Goal: Task Accomplishment & Management: Manage account settings

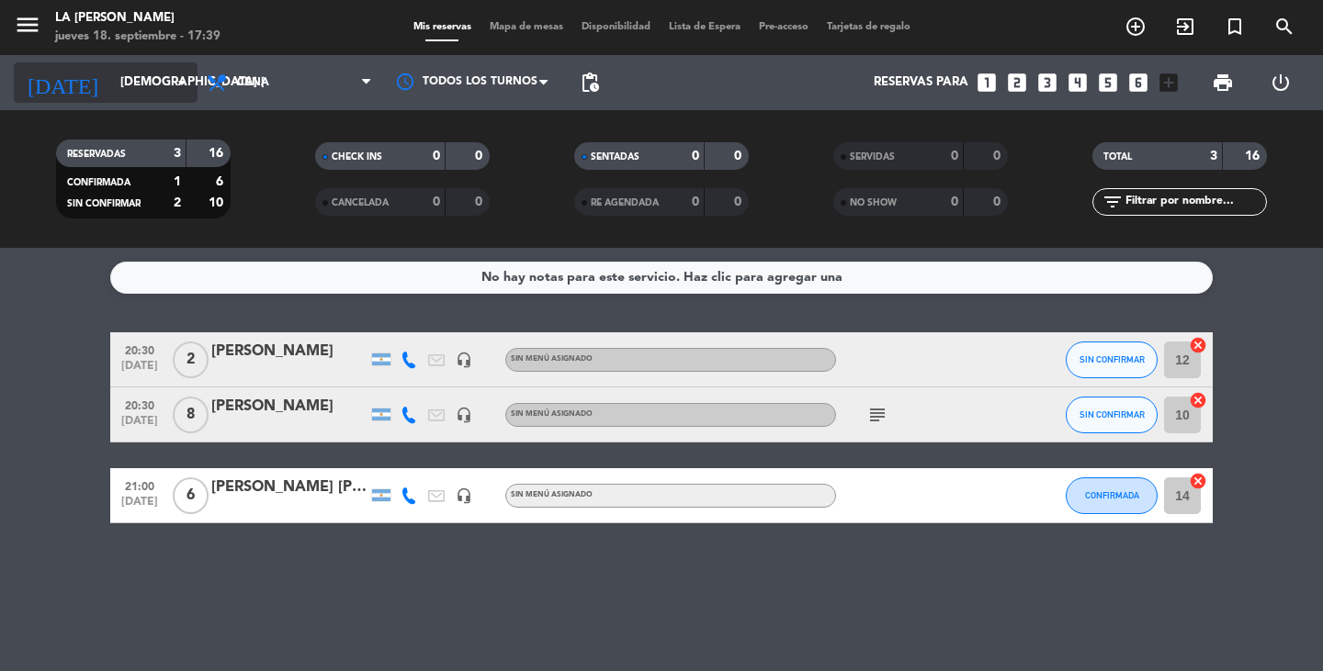
click at [111, 78] on input "[DEMOGRAPHIC_DATA] [DATE]" at bounding box center [192, 82] width 162 height 33
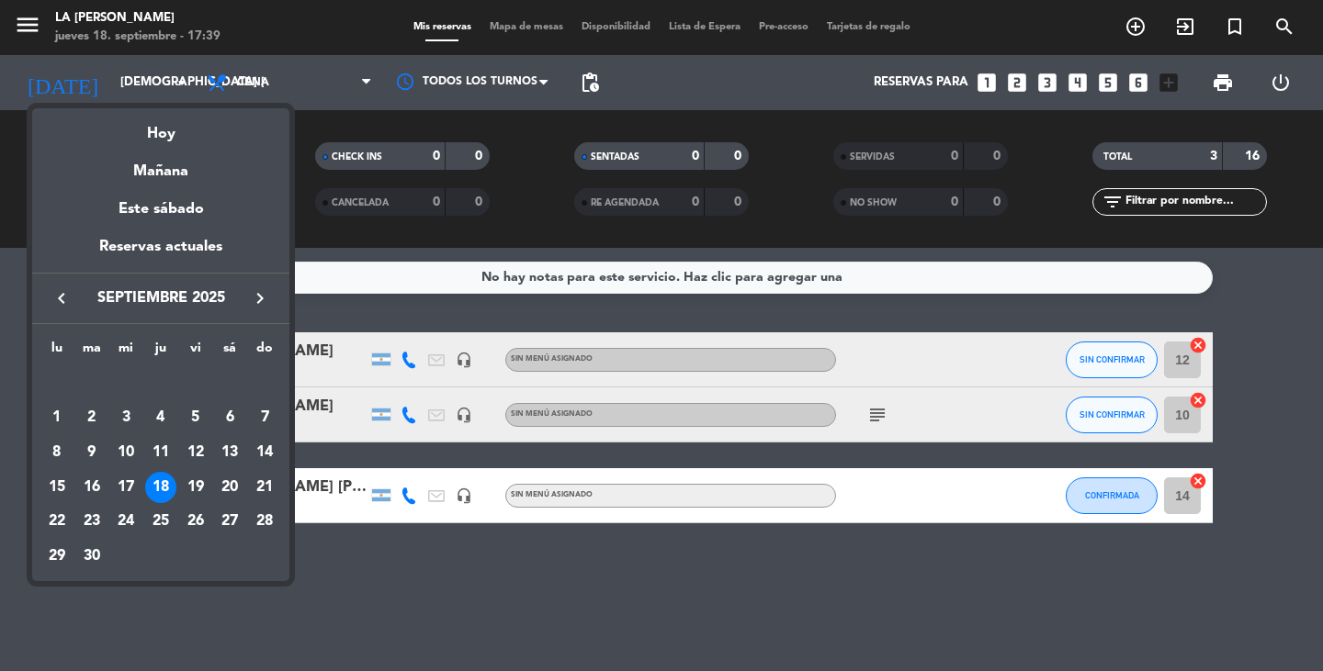
click at [524, 568] on div at bounding box center [661, 335] width 1323 height 671
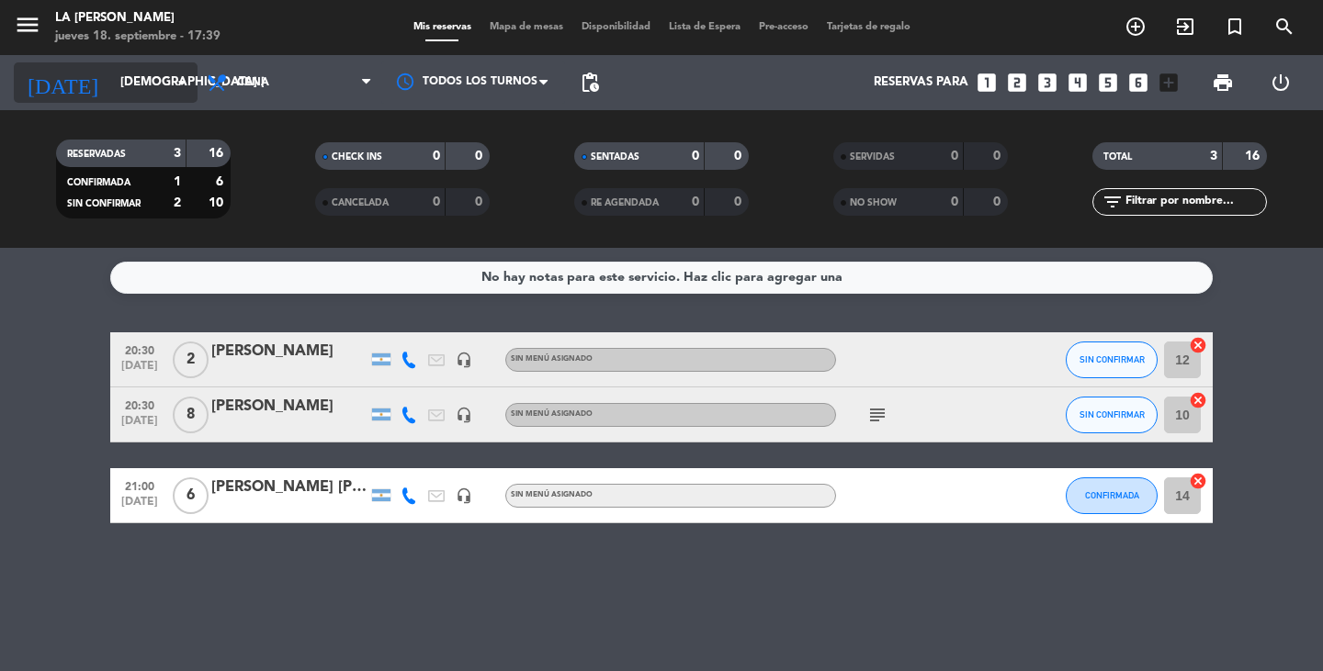
click at [179, 99] on div "[DATE] [DEMOGRAPHIC_DATA] [DATE] arrow_drop_down" at bounding box center [106, 82] width 184 height 40
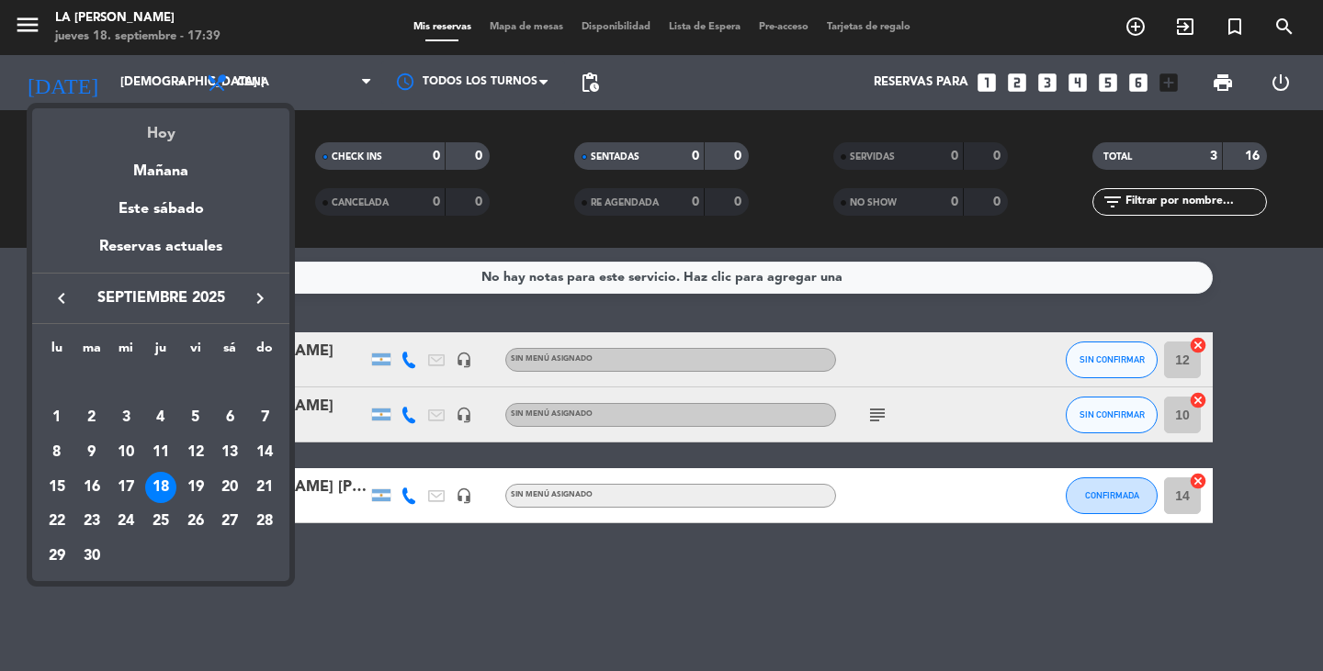
click at [186, 129] on div "Hoy" at bounding box center [160, 127] width 257 height 38
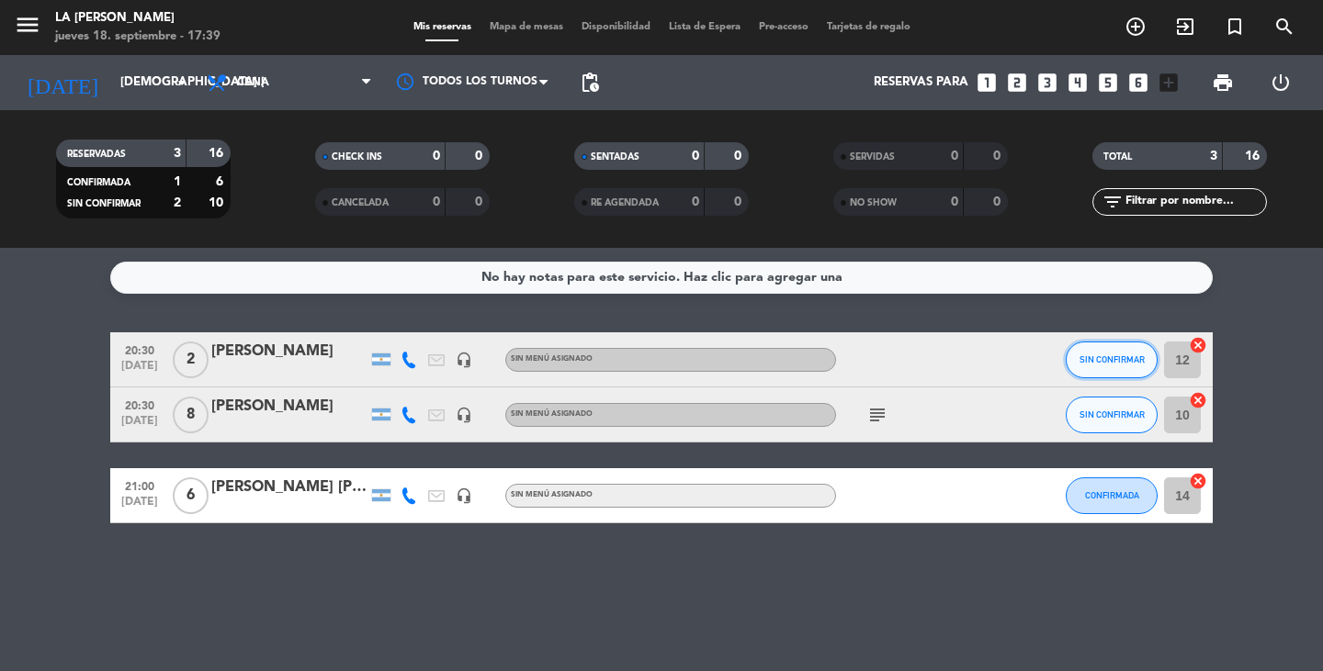
click at [1108, 359] on span "SIN CONFIRMAR" at bounding box center [1111, 360] width 65 height 10
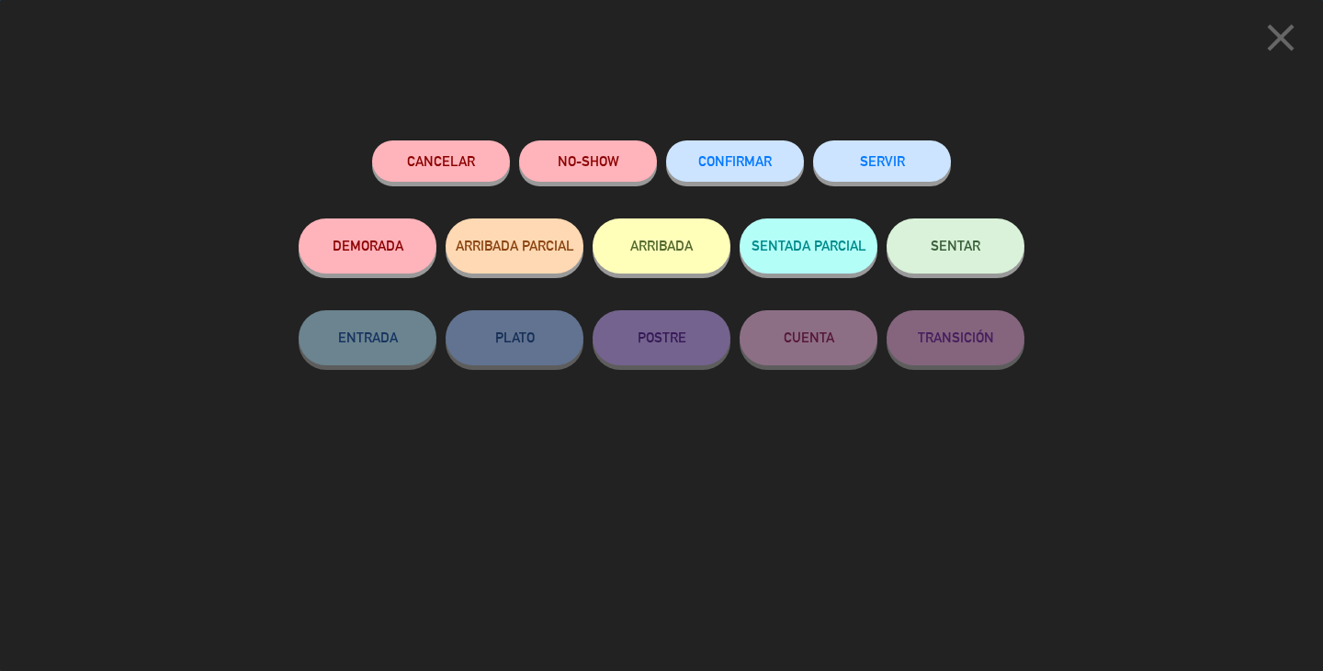
click at [699, 154] on button "CONFIRMAR" at bounding box center [735, 161] width 138 height 41
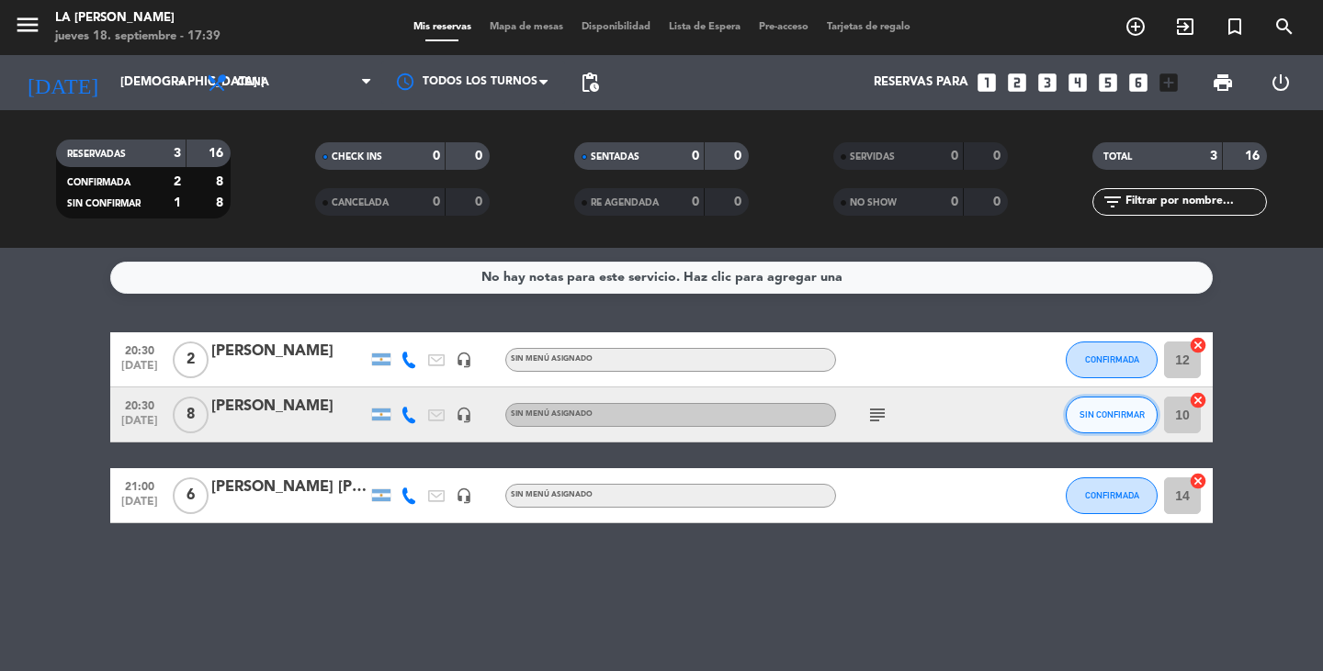
click at [1106, 417] on span "SIN CONFIRMAR" at bounding box center [1111, 415] width 65 height 10
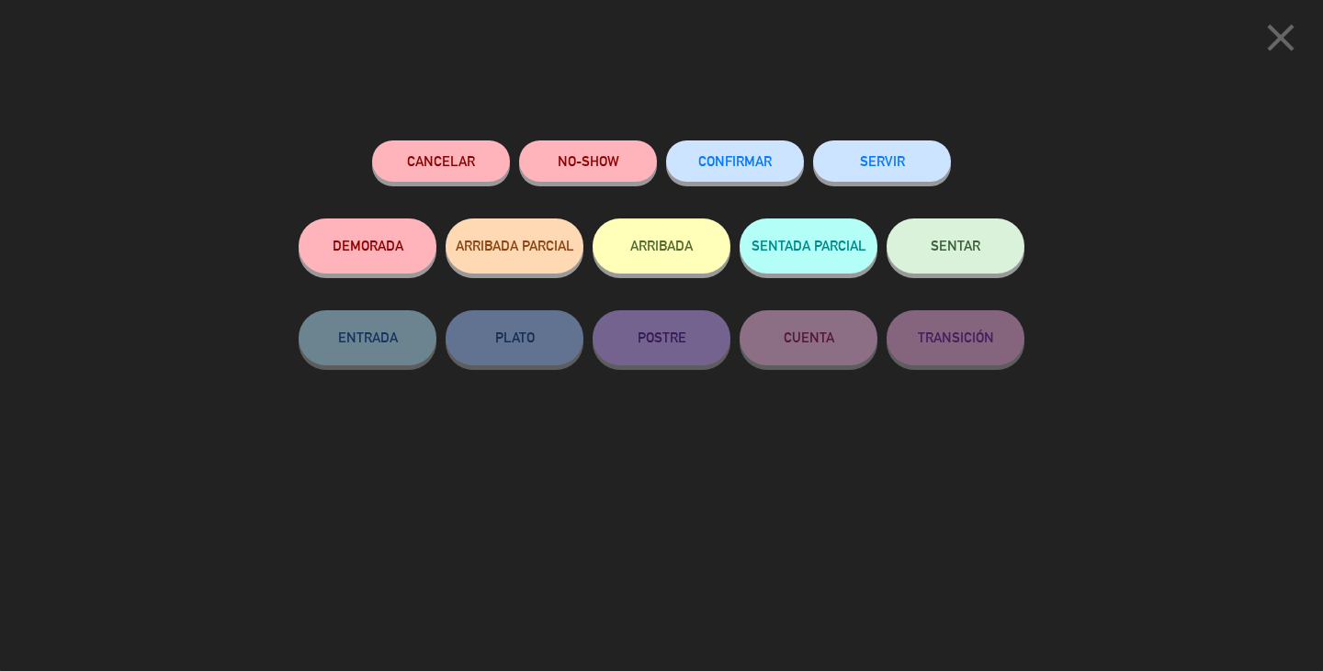
click at [751, 175] on button "CONFIRMAR" at bounding box center [735, 161] width 138 height 41
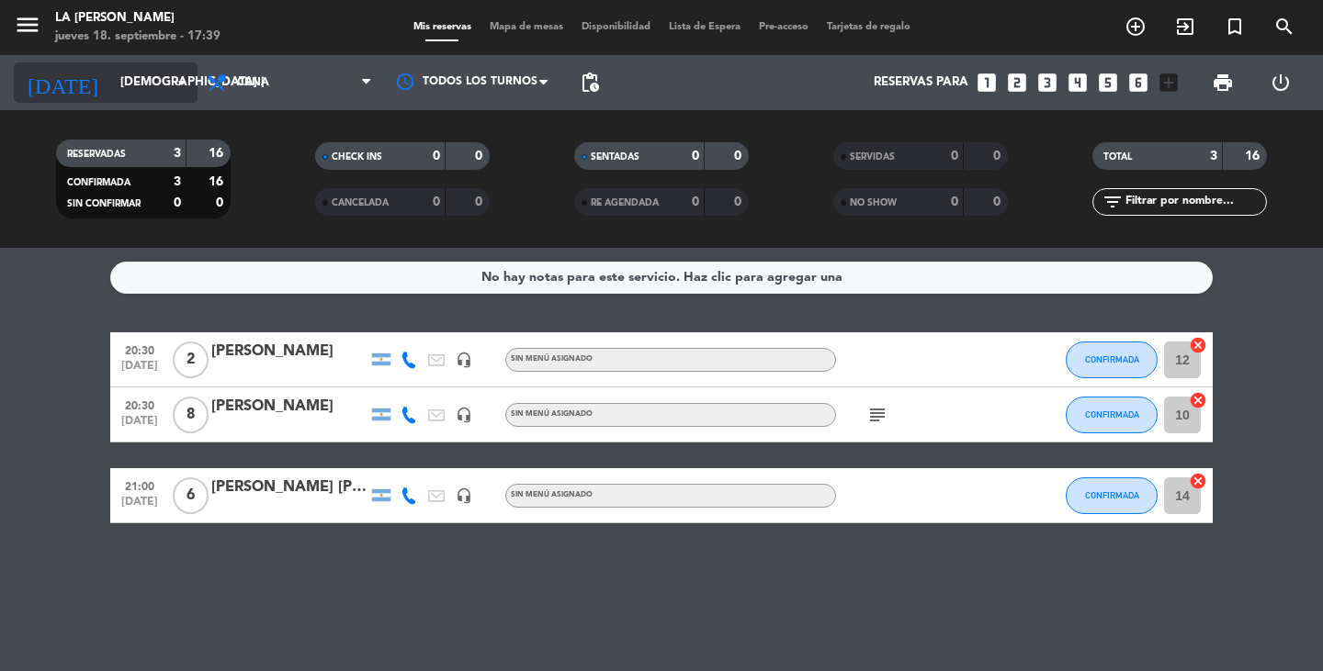
click at [162, 95] on input "[DEMOGRAPHIC_DATA] [DATE]" at bounding box center [192, 82] width 162 height 33
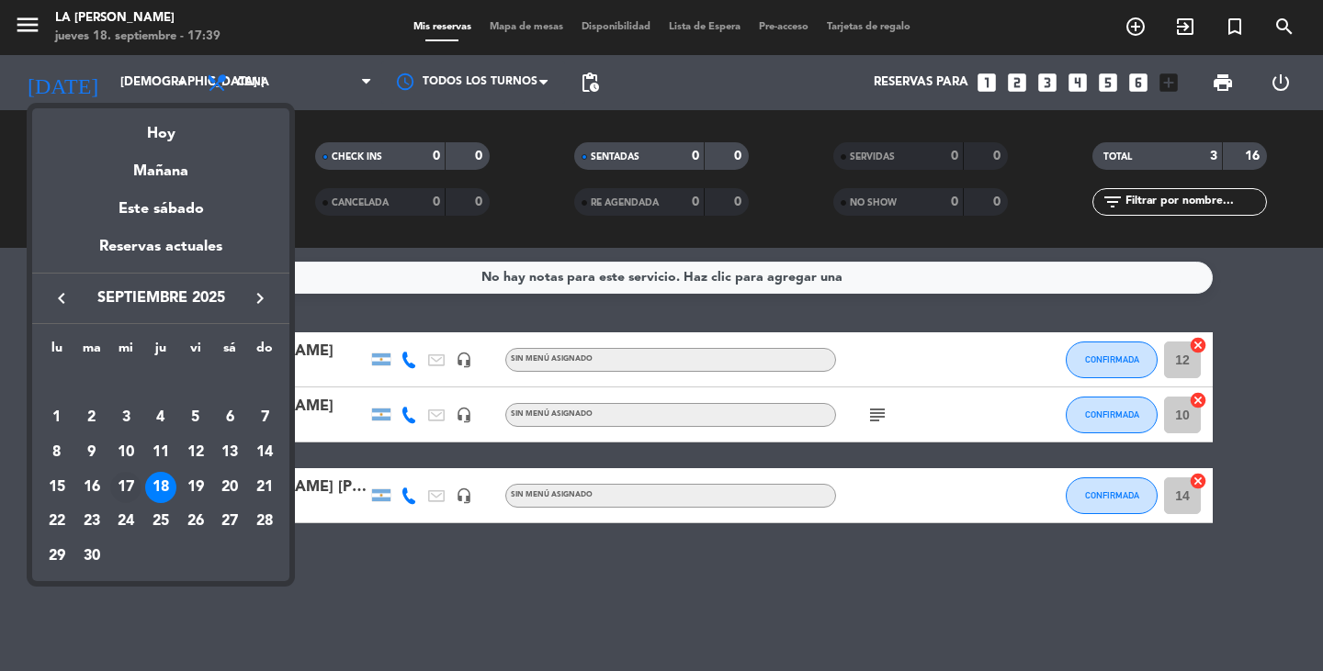
click at [111, 485] on div "17" at bounding box center [125, 487] width 31 height 31
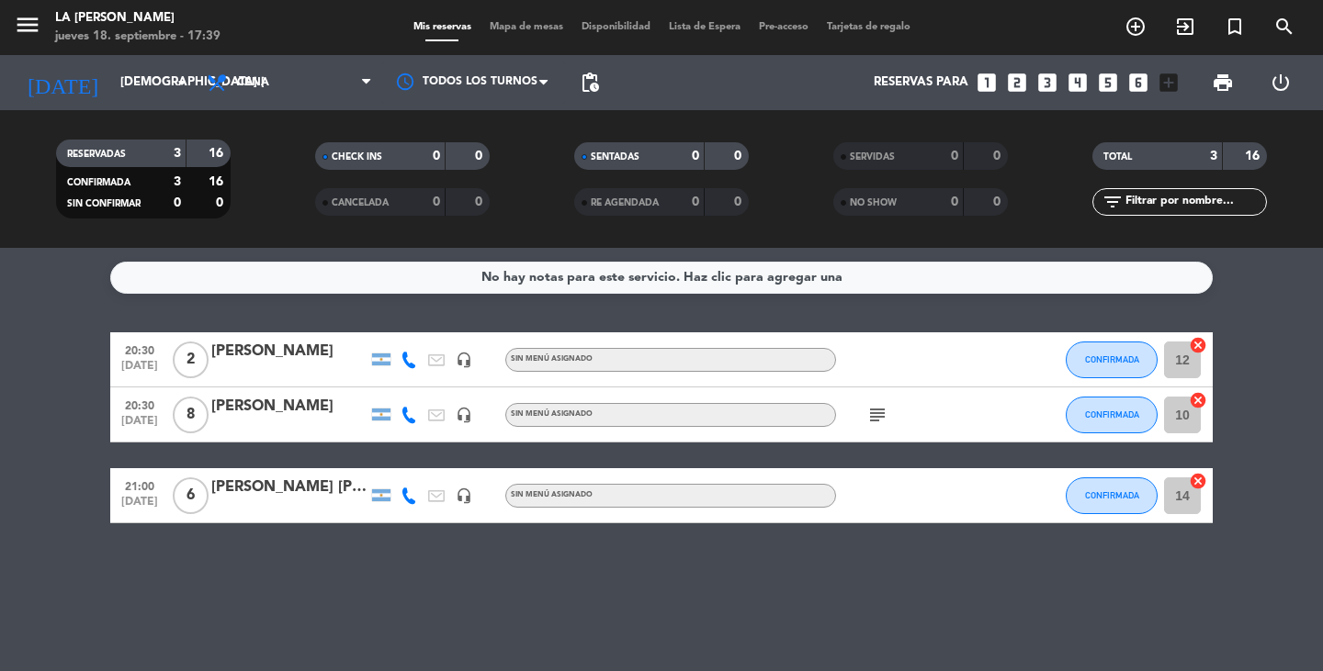
type input "mié. [DATE]"
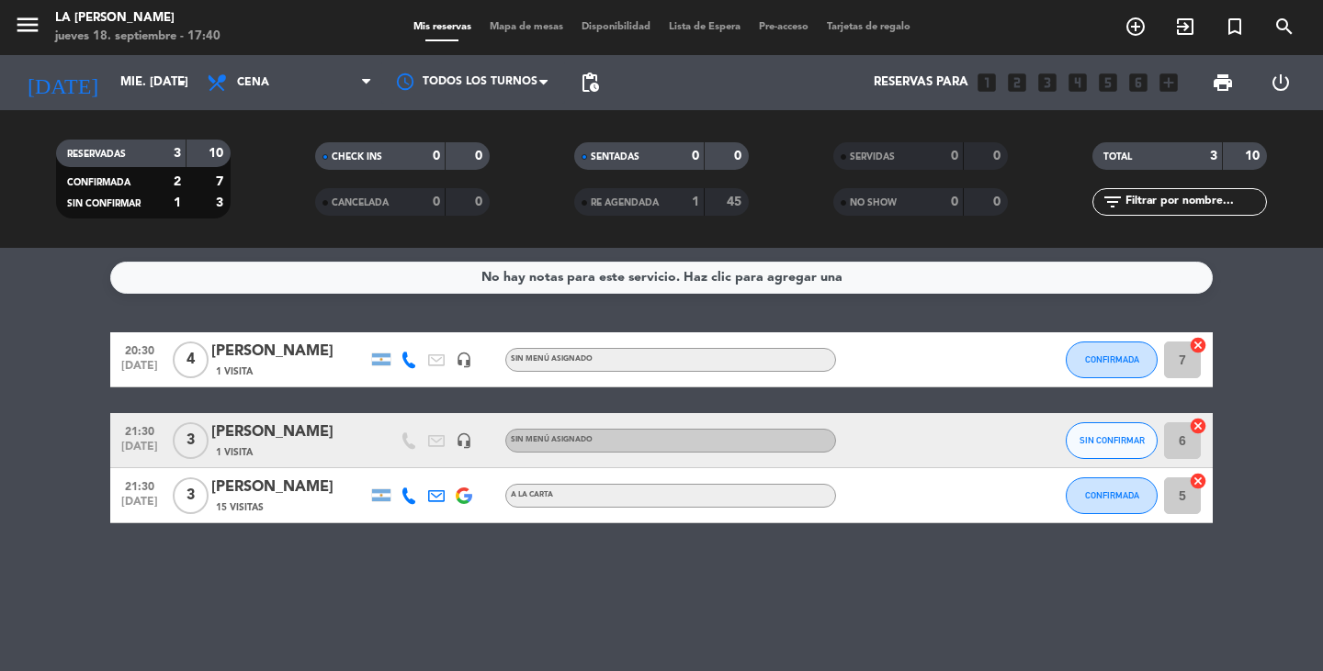
click at [673, 205] on div "1" at bounding box center [681, 202] width 37 height 21
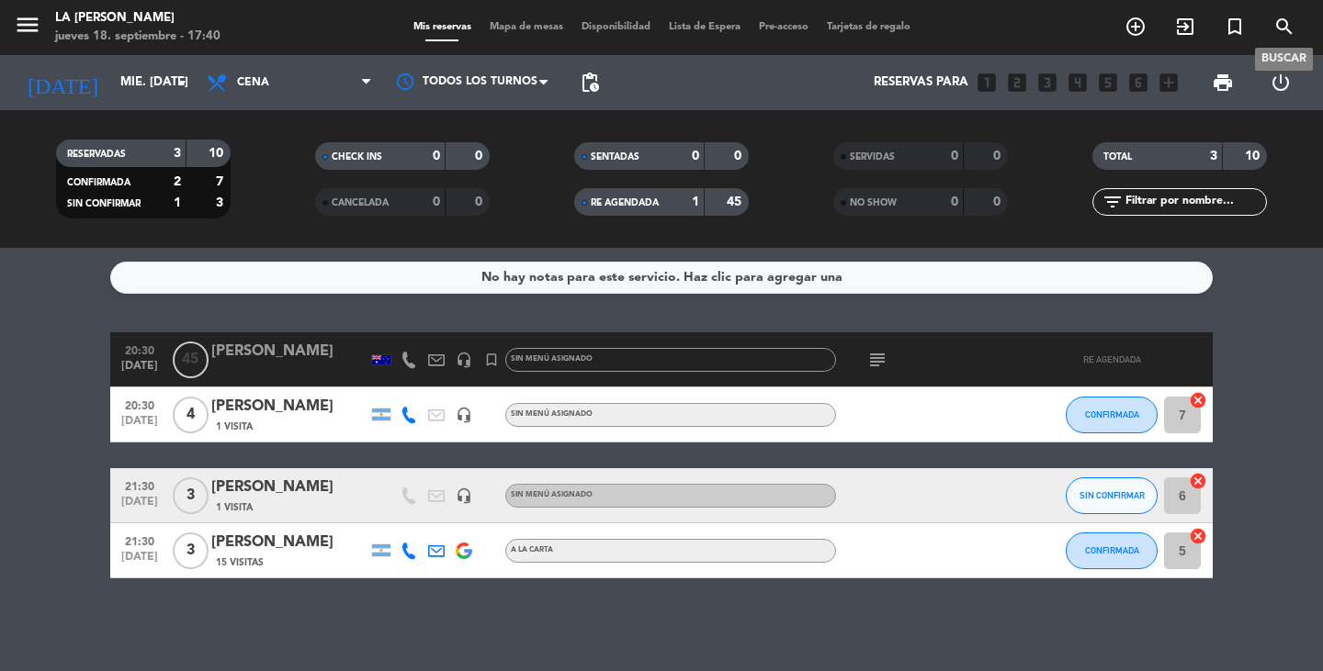
click at [1287, 25] on icon "search" at bounding box center [1284, 27] width 22 height 22
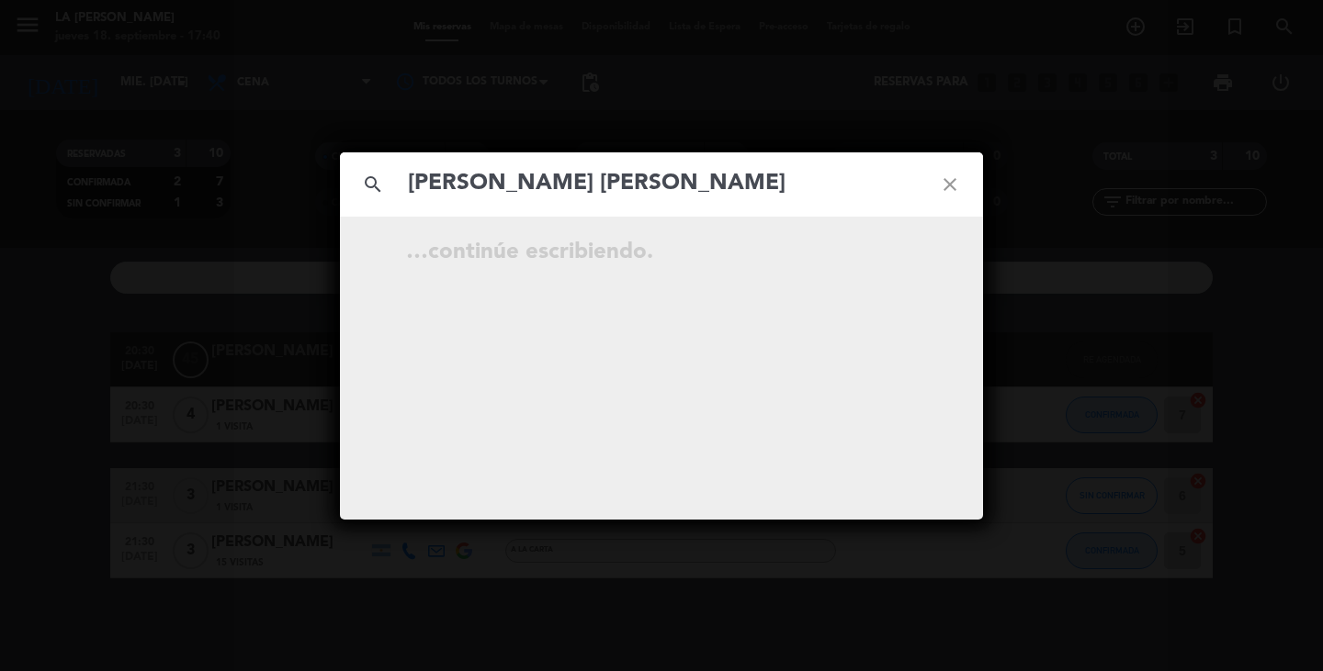
type input "[PERSON_NAME] [PERSON_NAME]"
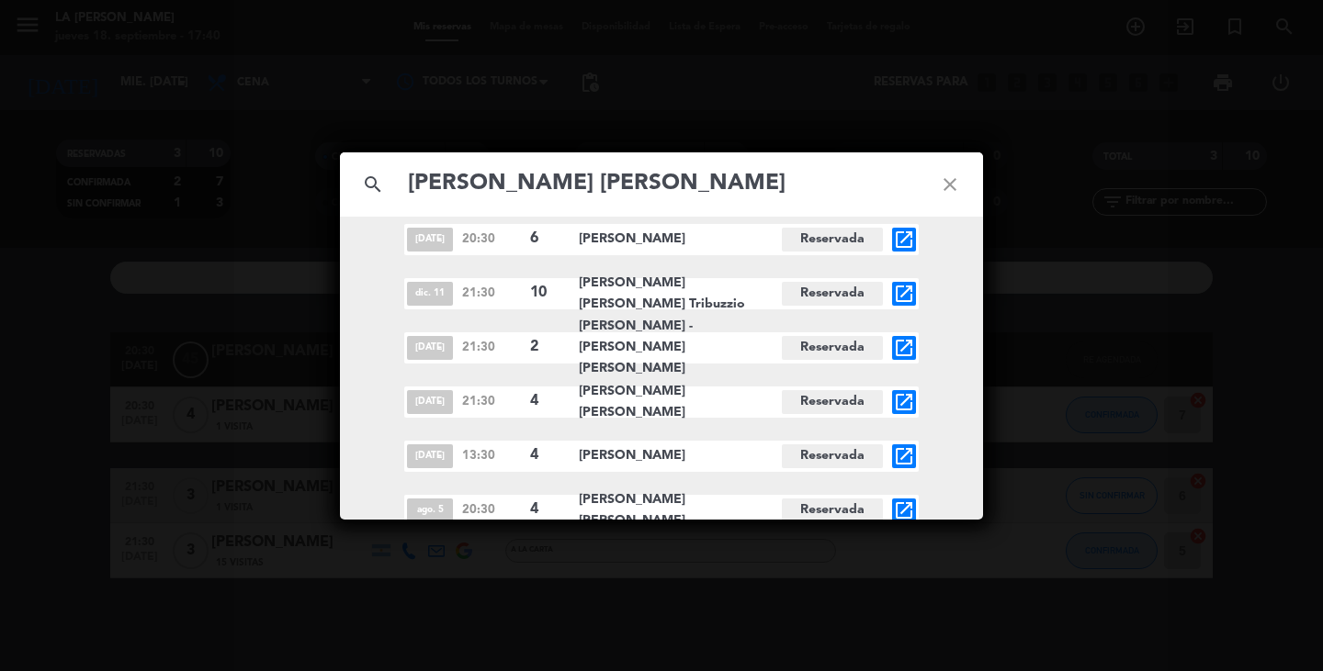
scroll to position [2190, 0]
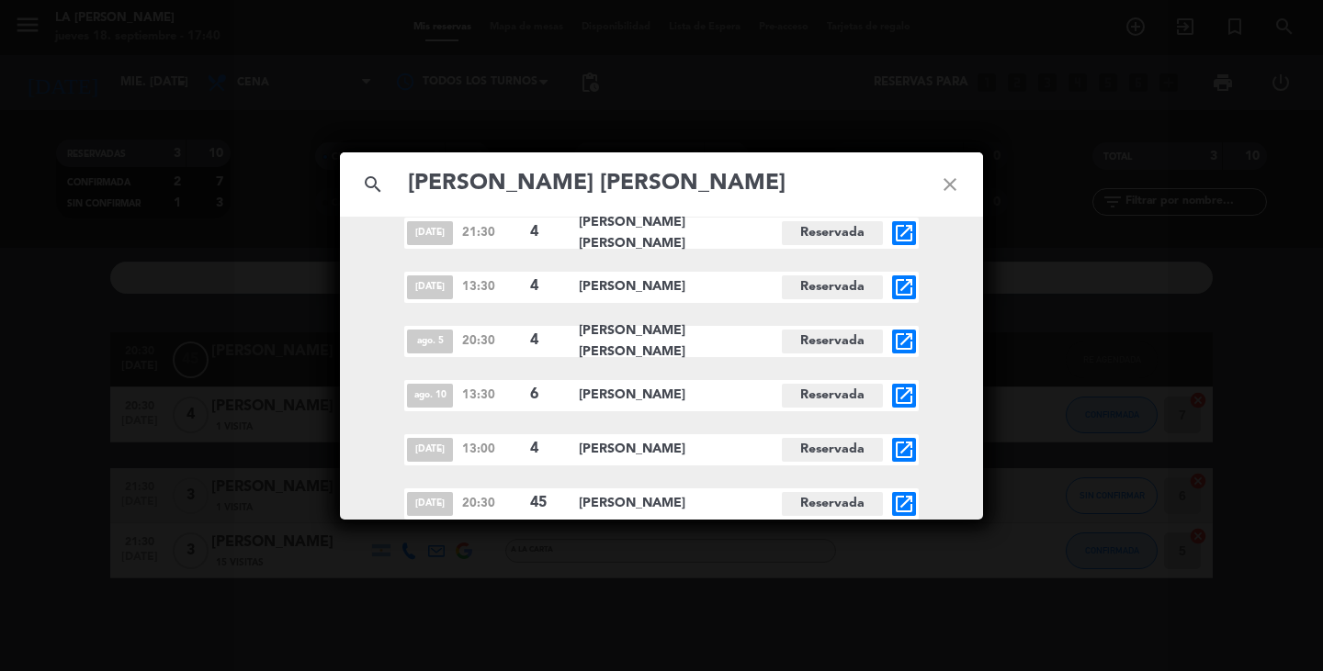
click at [910, 511] on icon "open_in_new" at bounding box center [904, 504] width 22 height 22
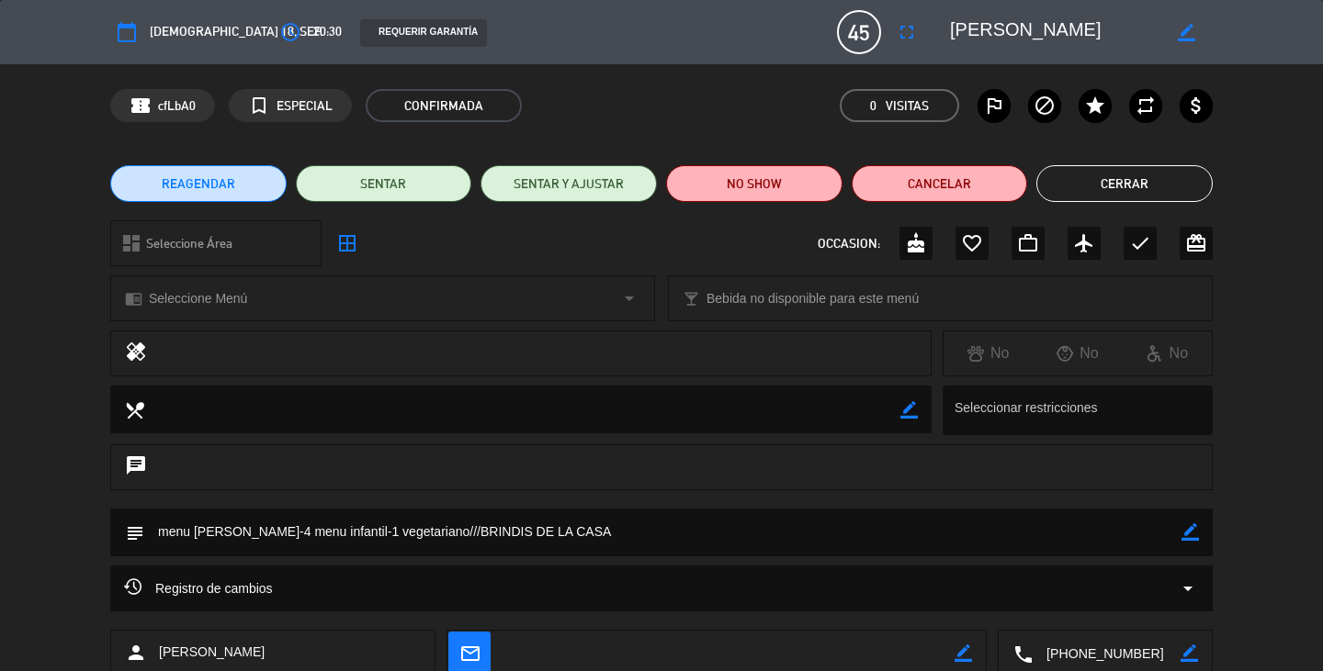
click at [1145, 188] on button "Cerrar" at bounding box center [1124, 183] width 176 height 37
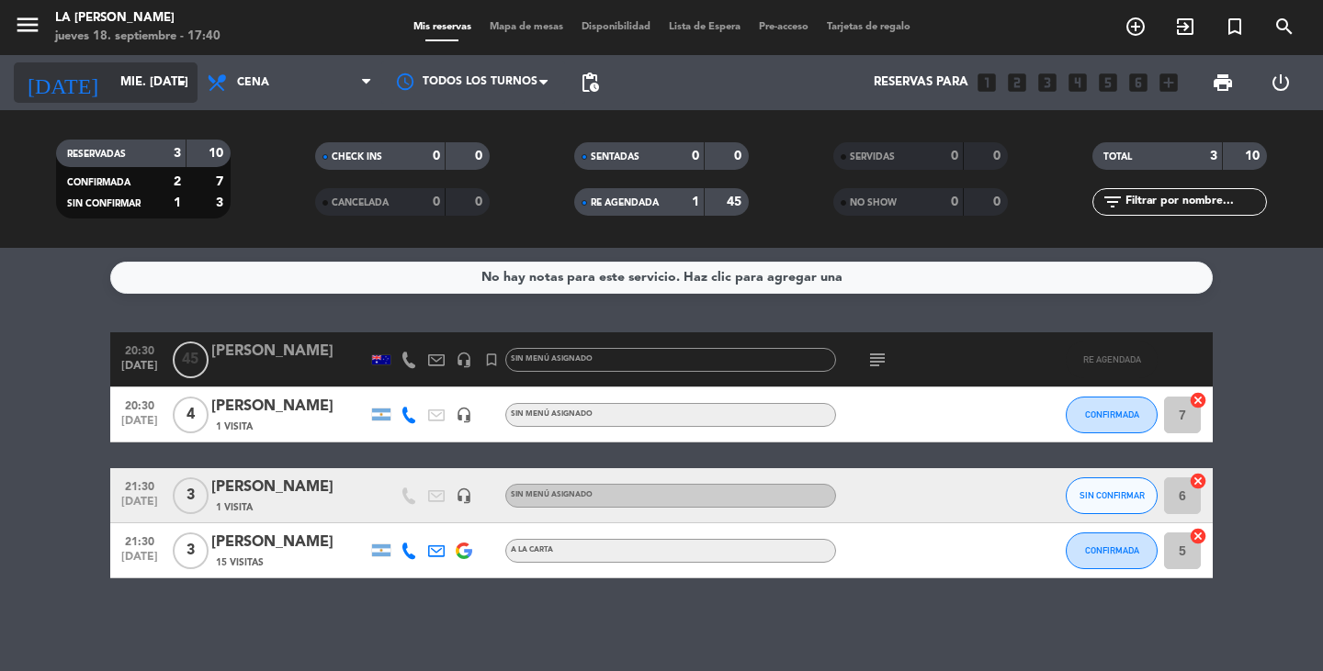
click at [175, 78] on icon "arrow_drop_down" at bounding box center [182, 83] width 22 height 22
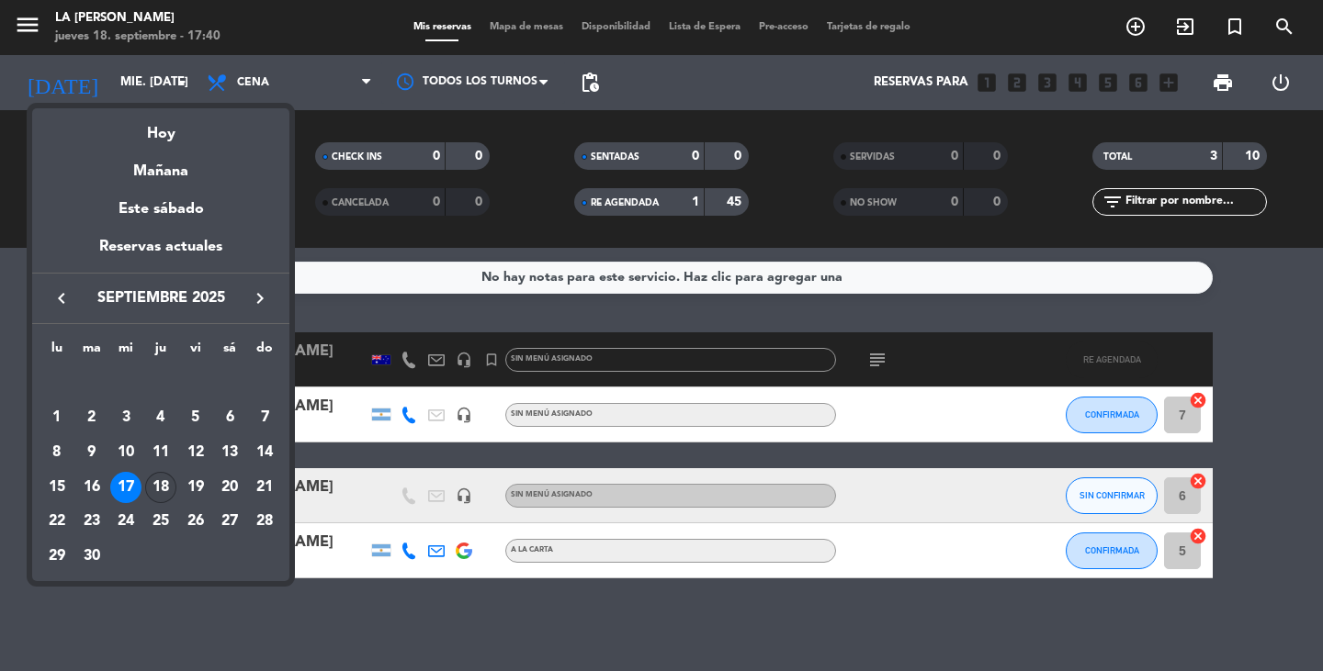
click at [160, 491] on div "18" at bounding box center [160, 487] width 31 height 31
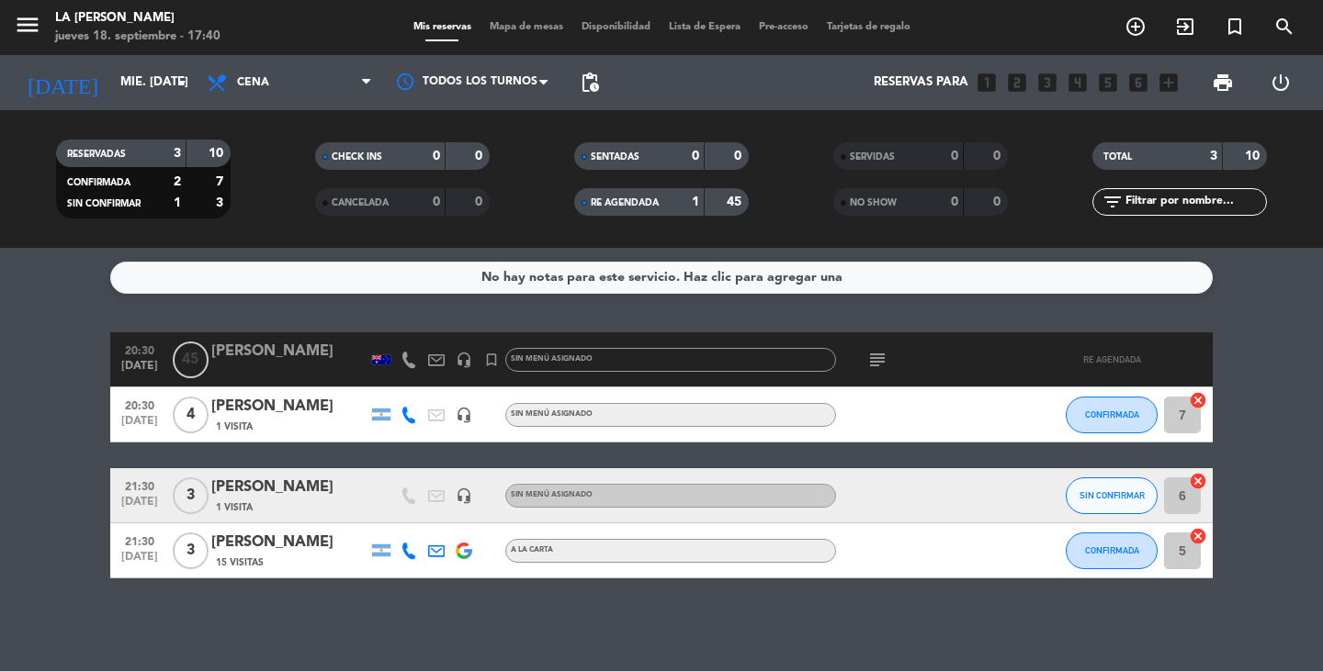
type input "[DEMOGRAPHIC_DATA] [DATE]"
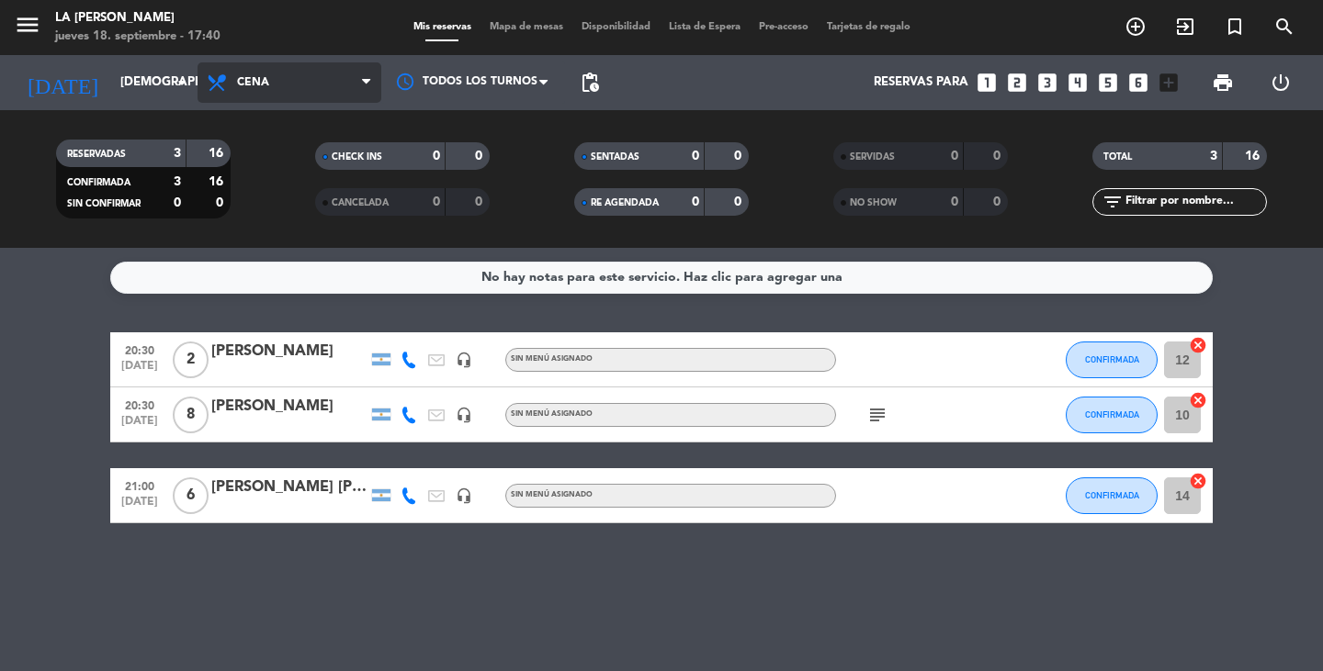
click at [262, 73] on span "Cena" at bounding box center [289, 82] width 184 height 40
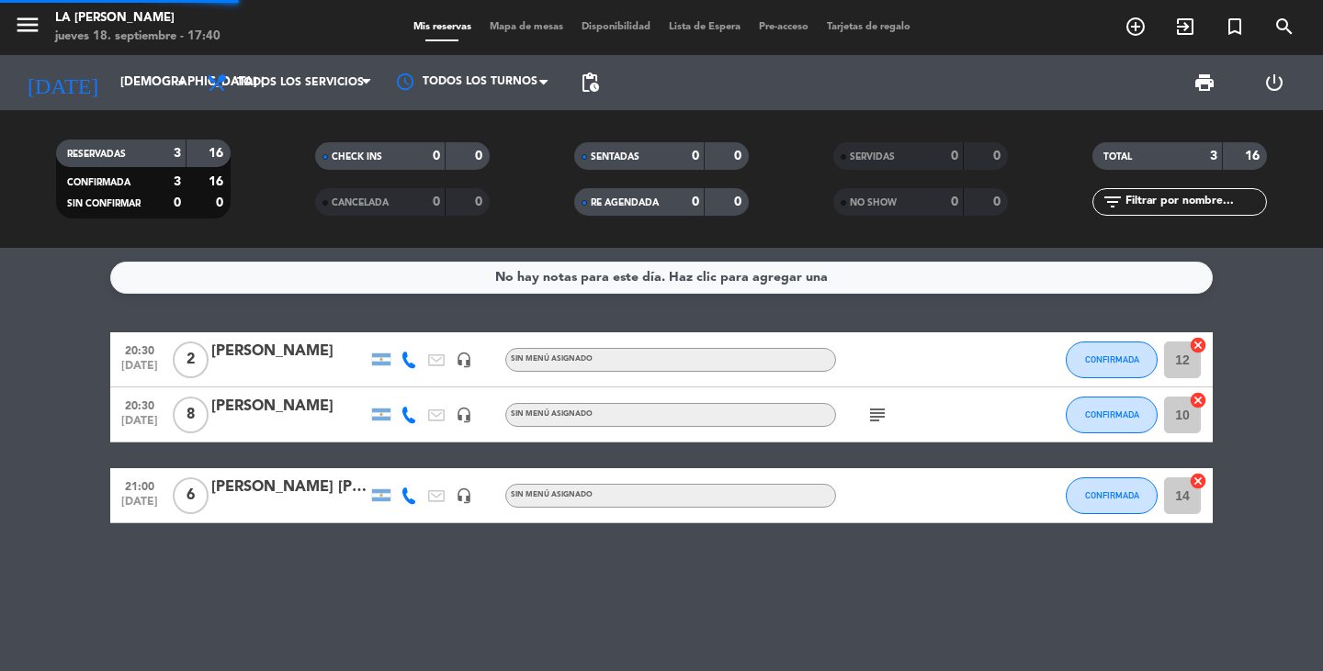
click at [294, 119] on div "menu LA [PERSON_NAME] RICCHIERI jueves 18. septiembre - 17:40 Mis reservas Mapa…" at bounding box center [661, 124] width 1323 height 248
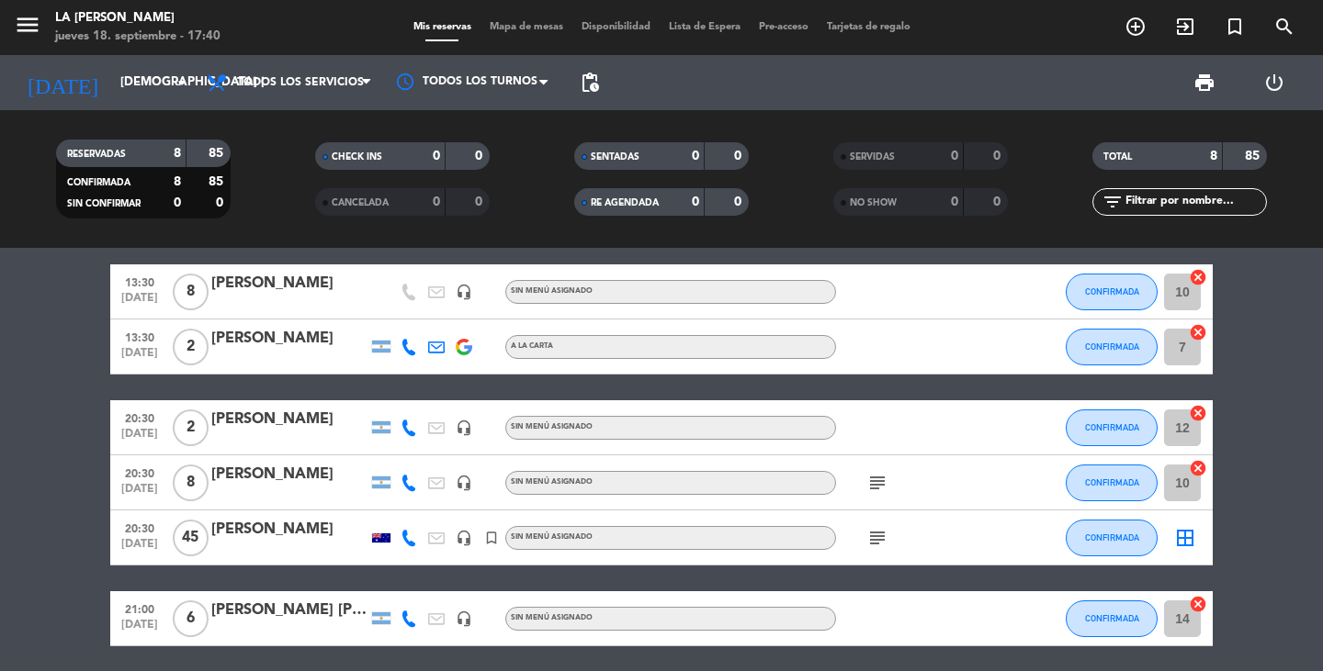
scroll to position [251, 0]
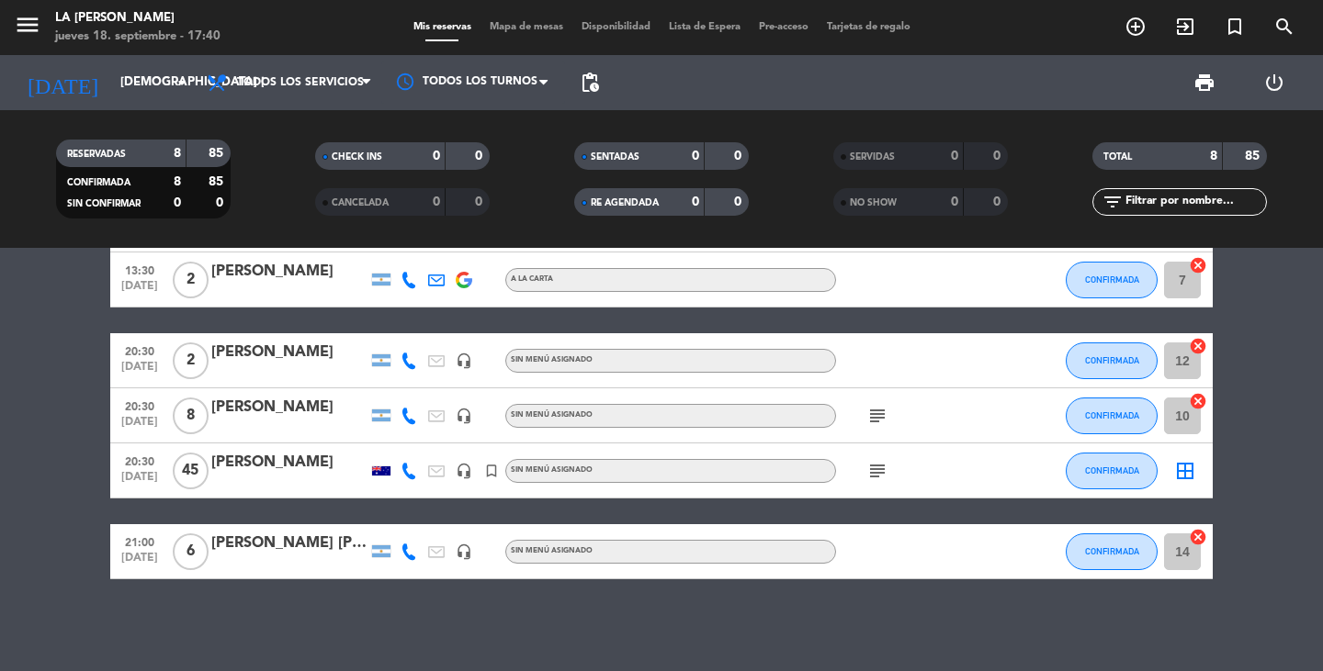
click at [288, 472] on div "[PERSON_NAME]" at bounding box center [289, 463] width 156 height 24
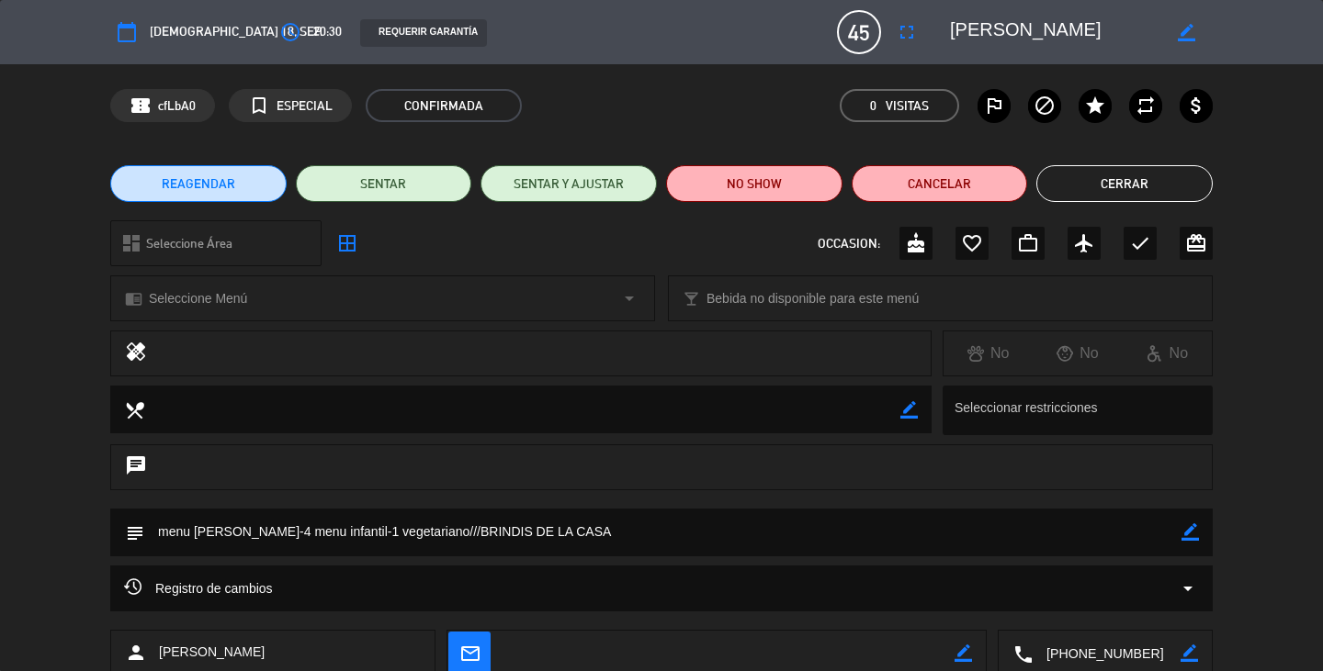
click at [1148, 177] on button "Cerrar" at bounding box center [1124, 183] width 176 height 37
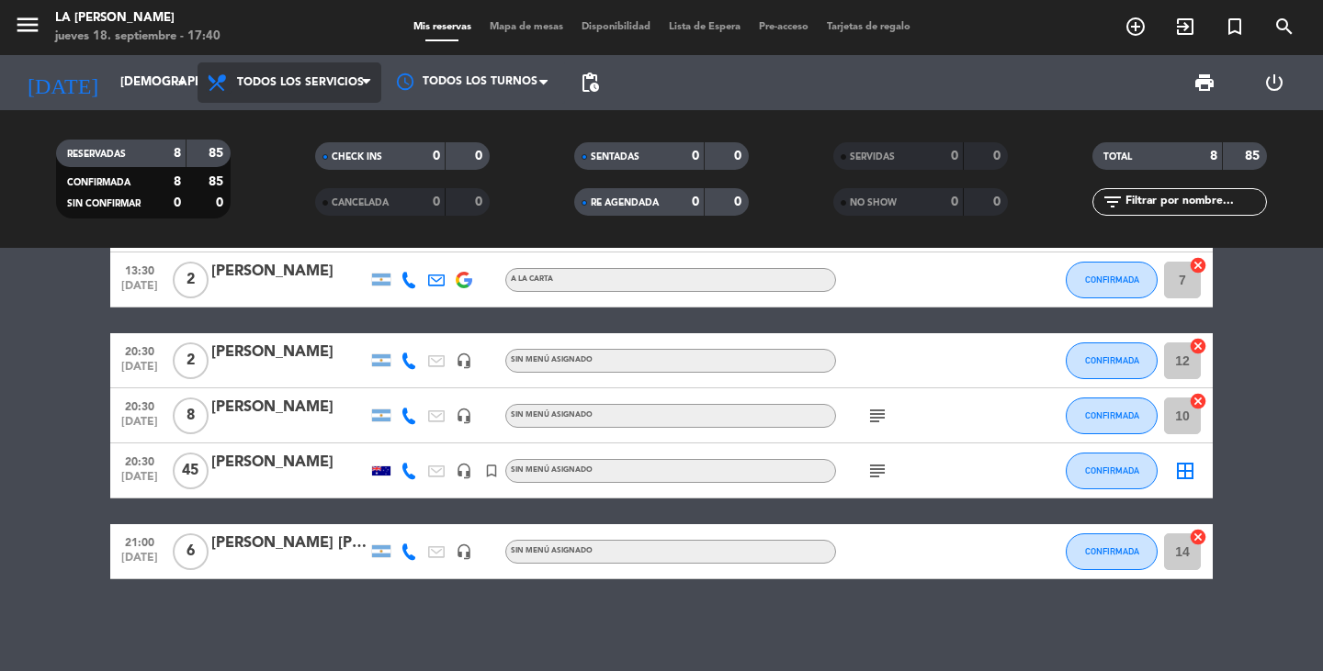
click at [227, 85] on icon at bounding box center [219, 83] width 27 height 22
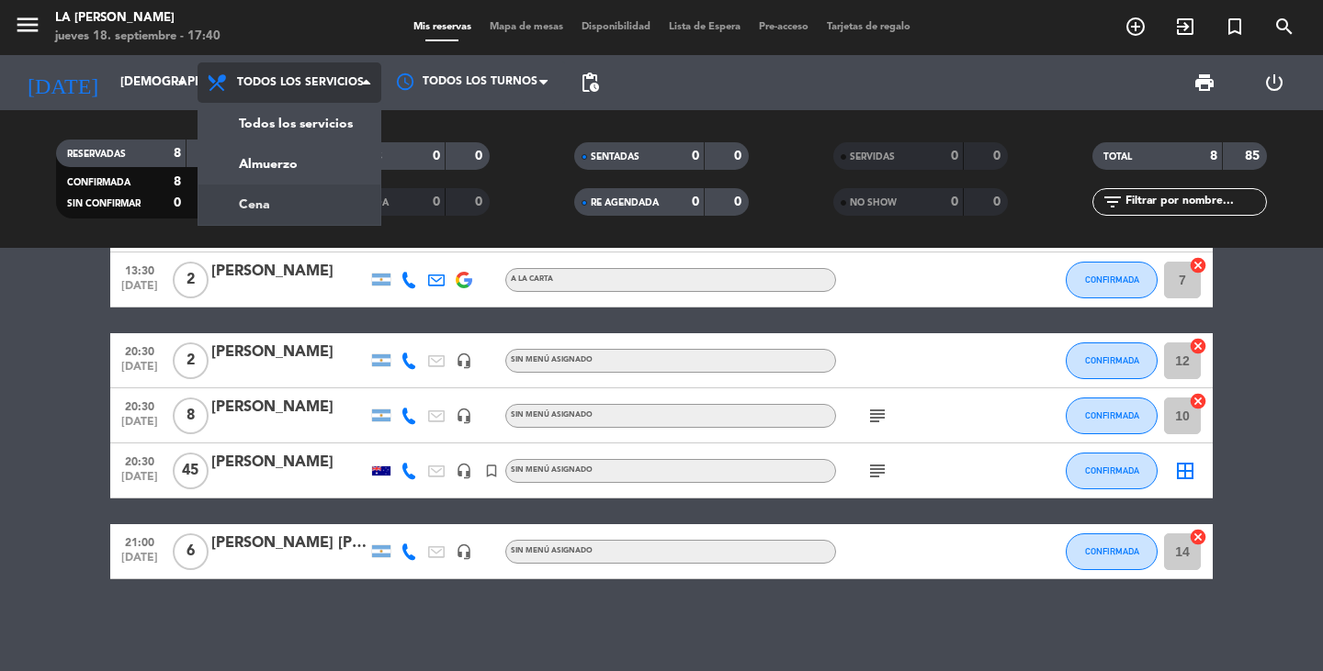
click at [251, 211] on div "menu LA [PERSON_NAME] RICCHIERI jueves 18. septiembre - 17:40 Mis reservas Mapa…" at bounding box center [661, 124] width 1323 height 248
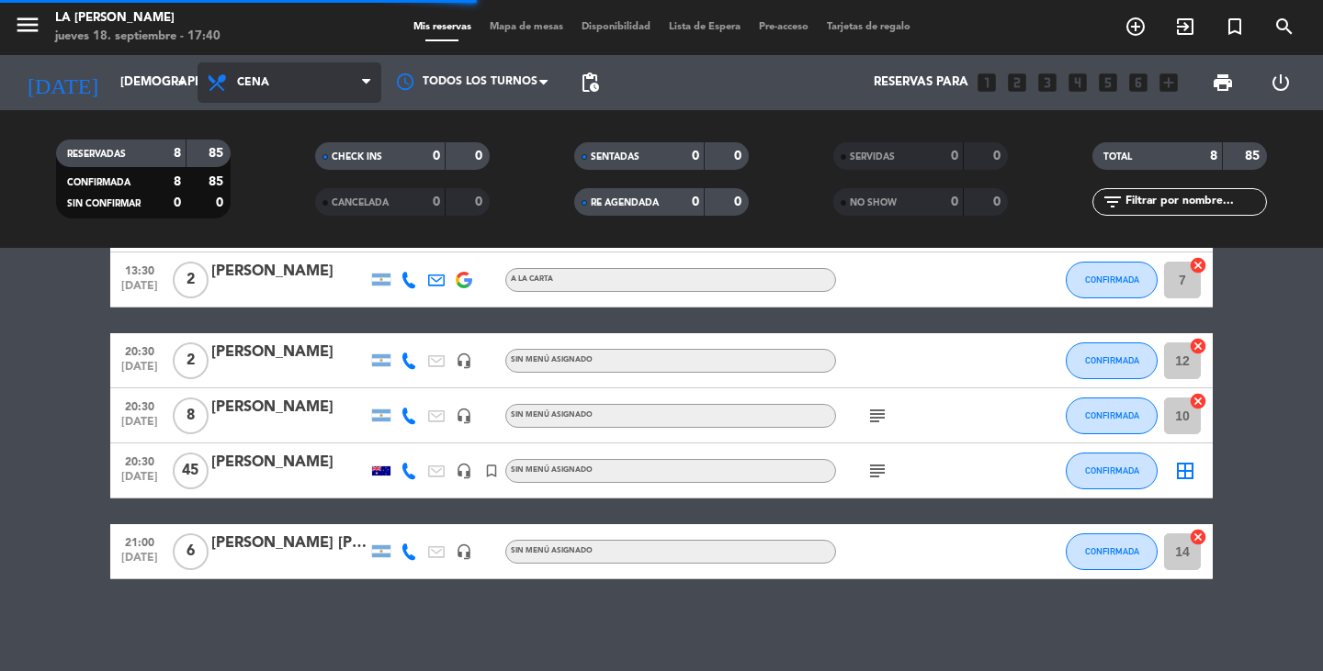
scroll to position [0, 0]
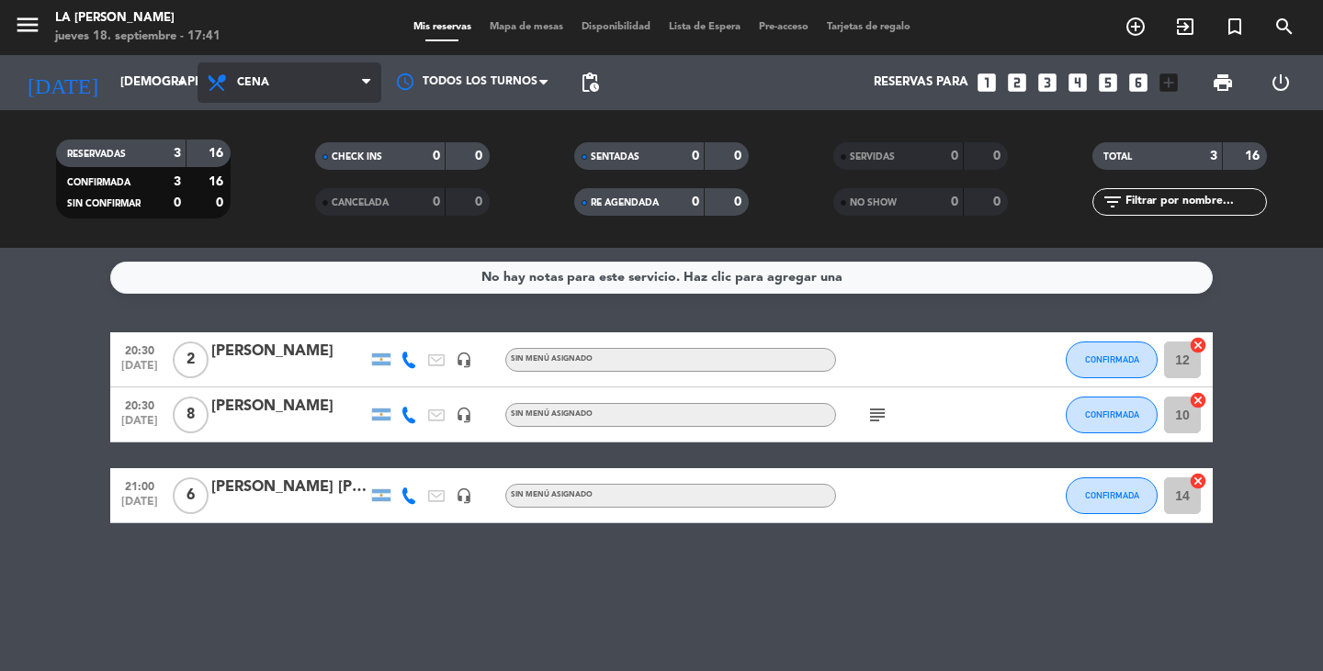
click at [289, 81] on span "Cena" at bounding box center [289, 82] width 184 height 40
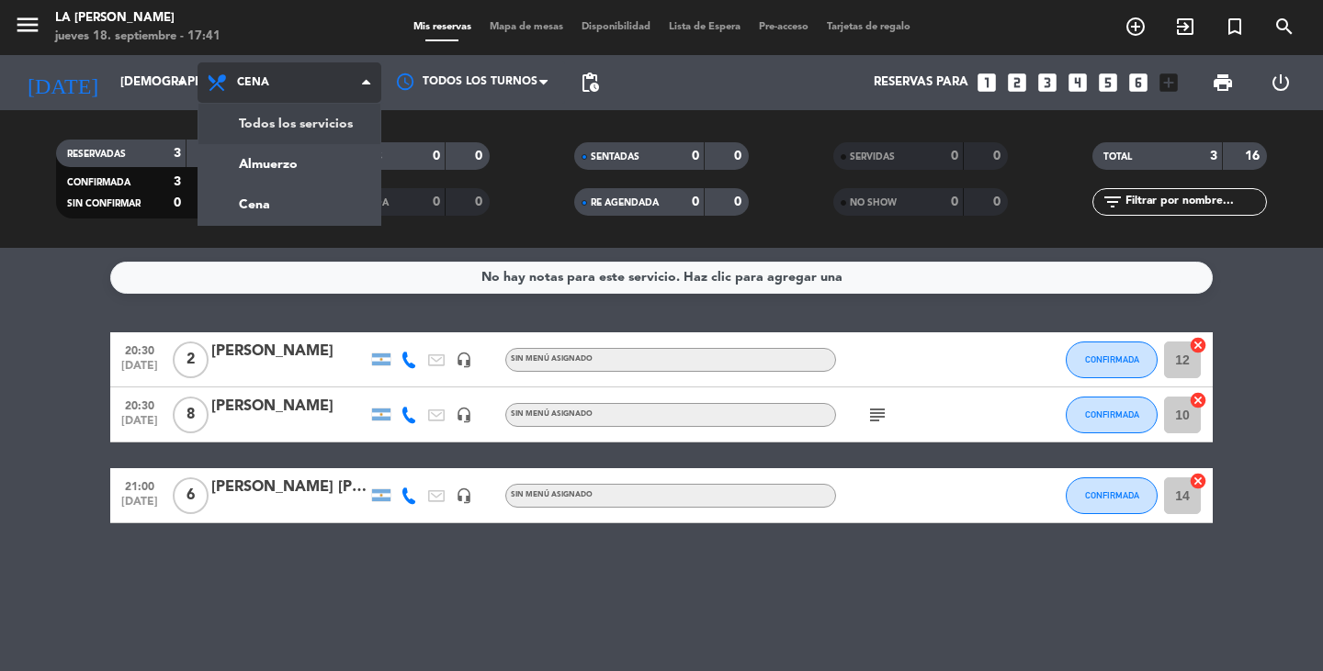
click at [307, 126] on div "menu LA [PERSON_NAME] RICCHIERI jueves 18. septiembre - 17:41 Mis reservas Mapa…" at bounding box center [661, 124] width 1323 height 248
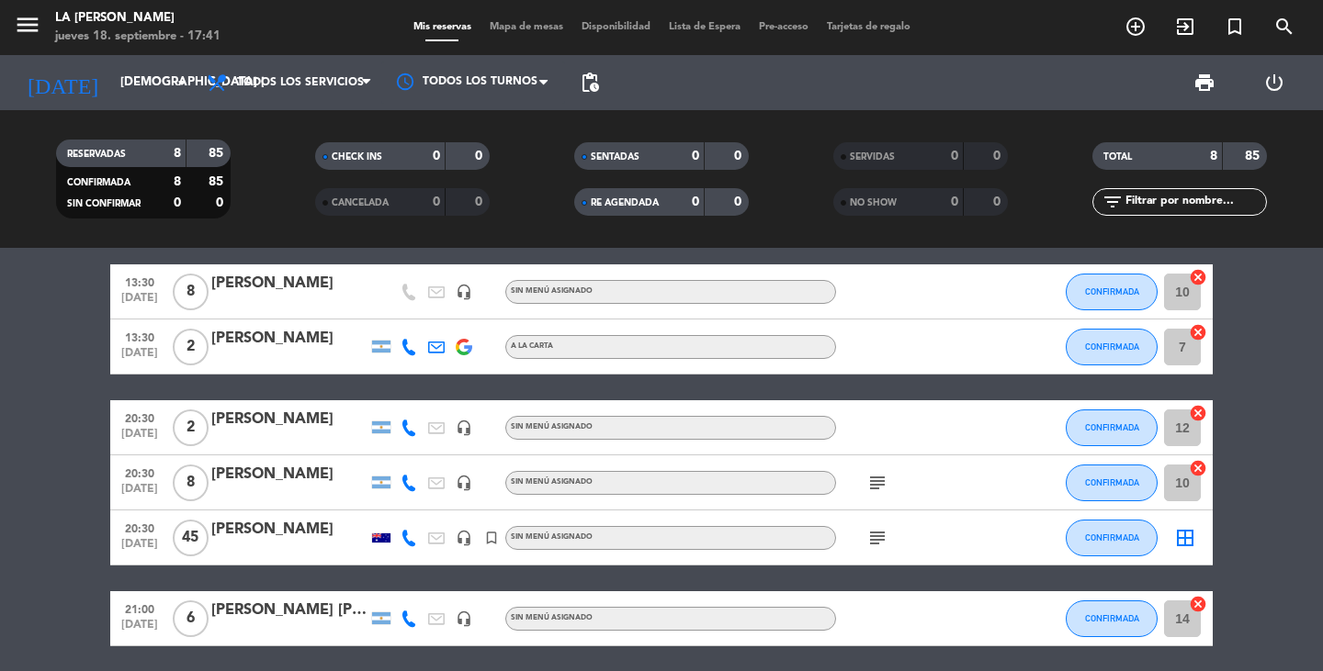
scroll to position [251, 0]
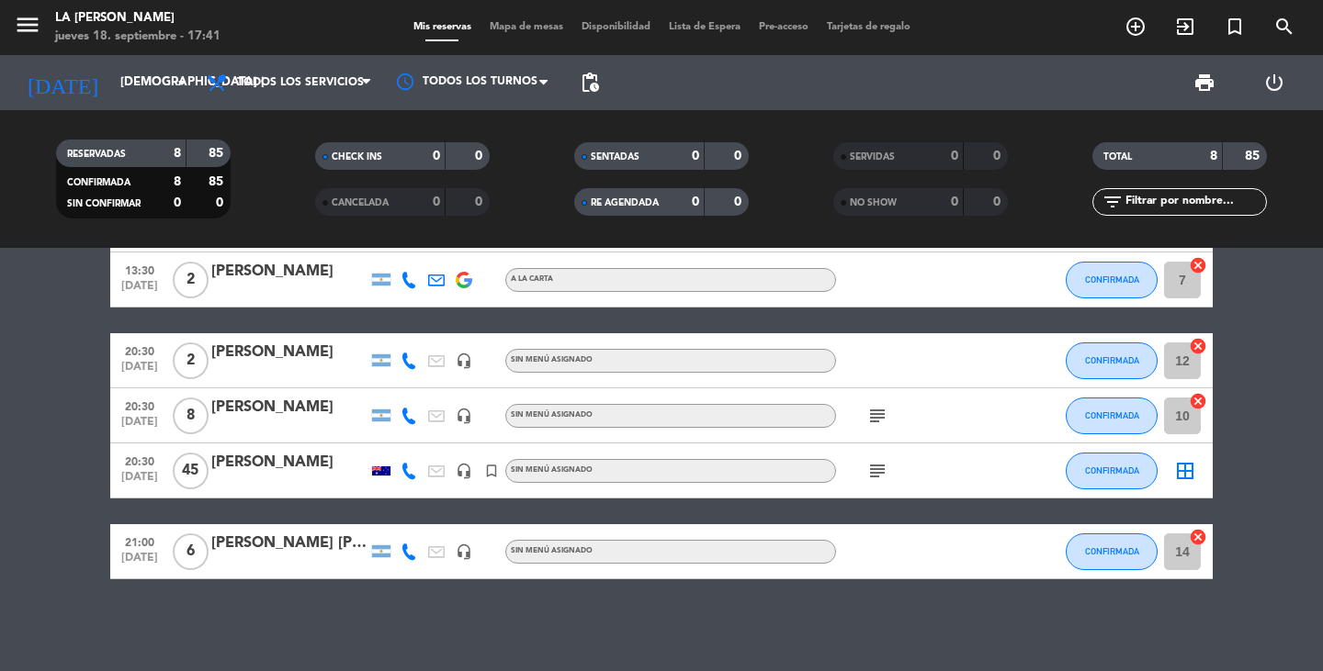
click at [250, 469] on div "[PERSON_NAME]" at bounding box center [289, 463] width 156 height 24
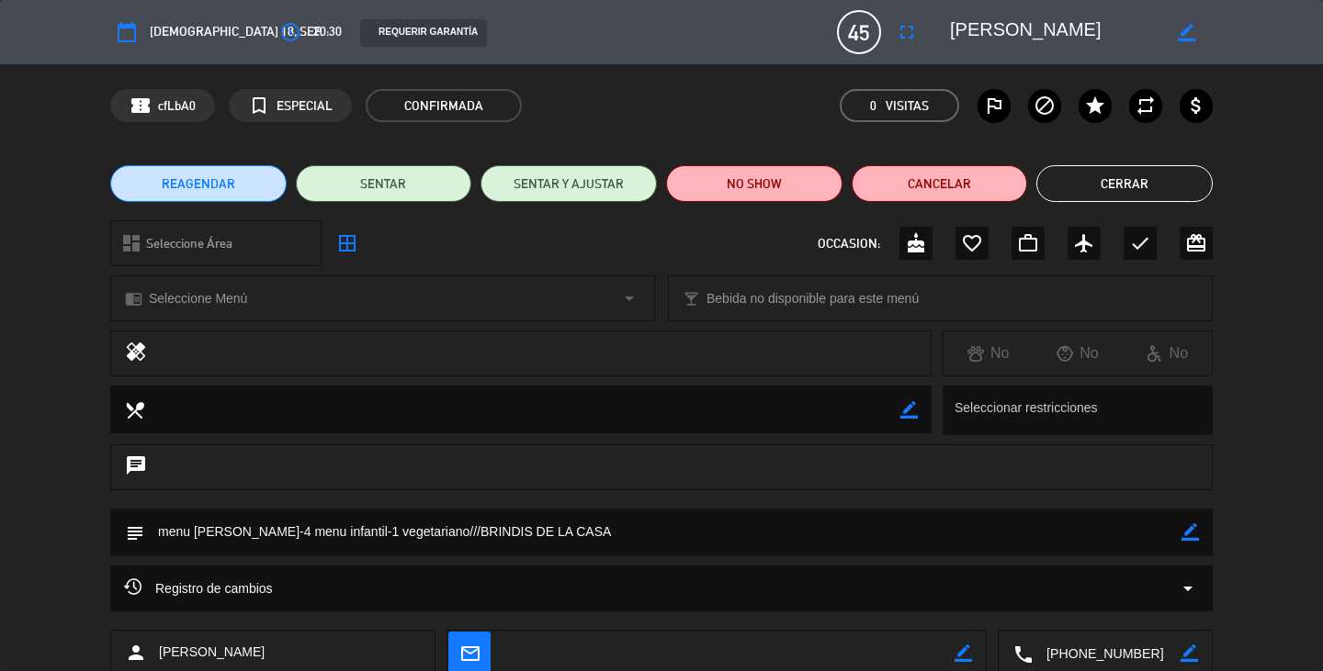
click at [274, 28] on div "access_time 20:30" at bounding box center [308, 32] width 68 height 33
click at [205, 29] on span "[DEMOGRAPHIC_DATA] 18, sep." at bounding box center [236, 31] width 173 height 21
click at [241, 190] on button "REAGENDAR" at bounding box center [198, 183] width 176 height 37
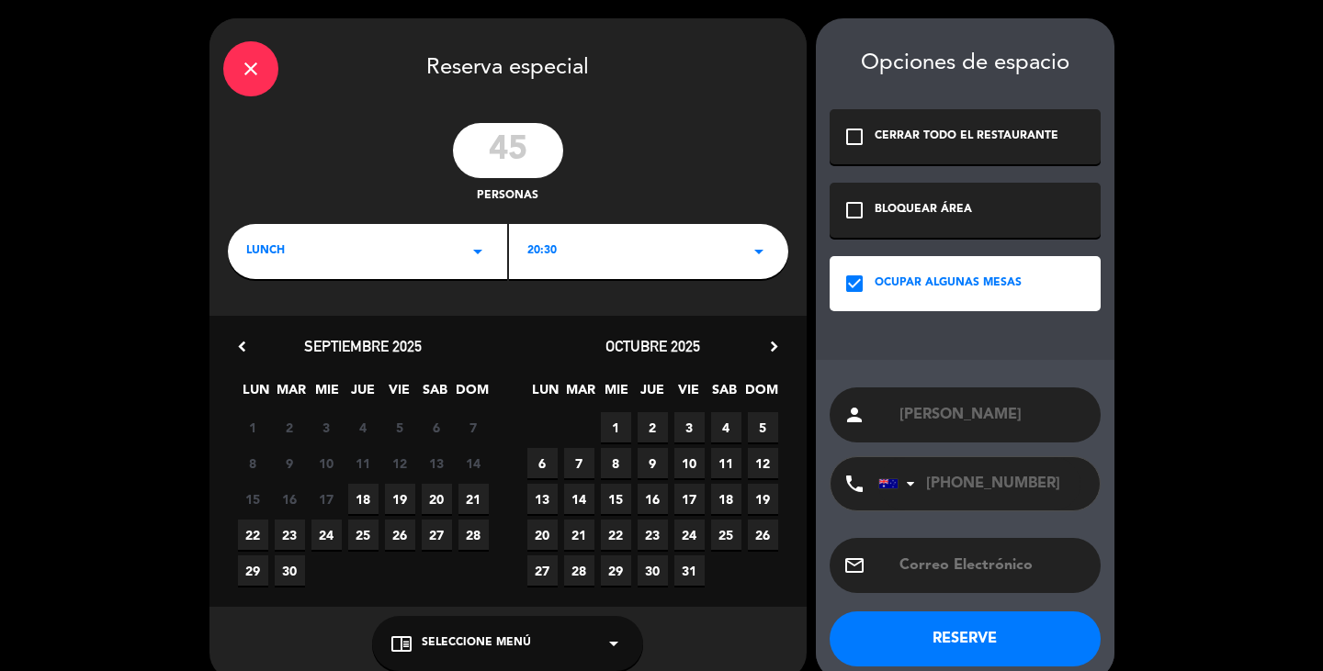
click at [287, 263] on div "LUNCH arrow_drop_down" at bounding box center [367, 251] width 279 height 55
click at [295, 331] on div "Cena" at bounding box center [367, 329] width 242 height 18
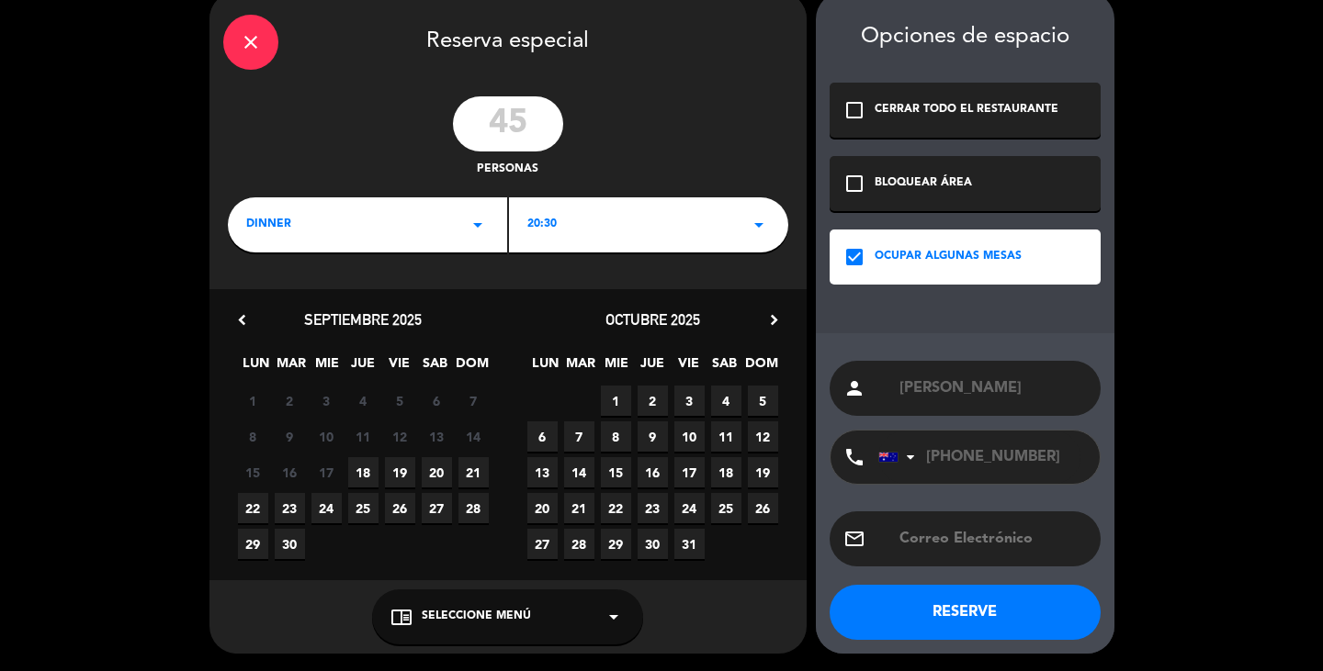
click at [964, 632] on button "RESERVE" at bounding box center [964, 612] width 271 height 55
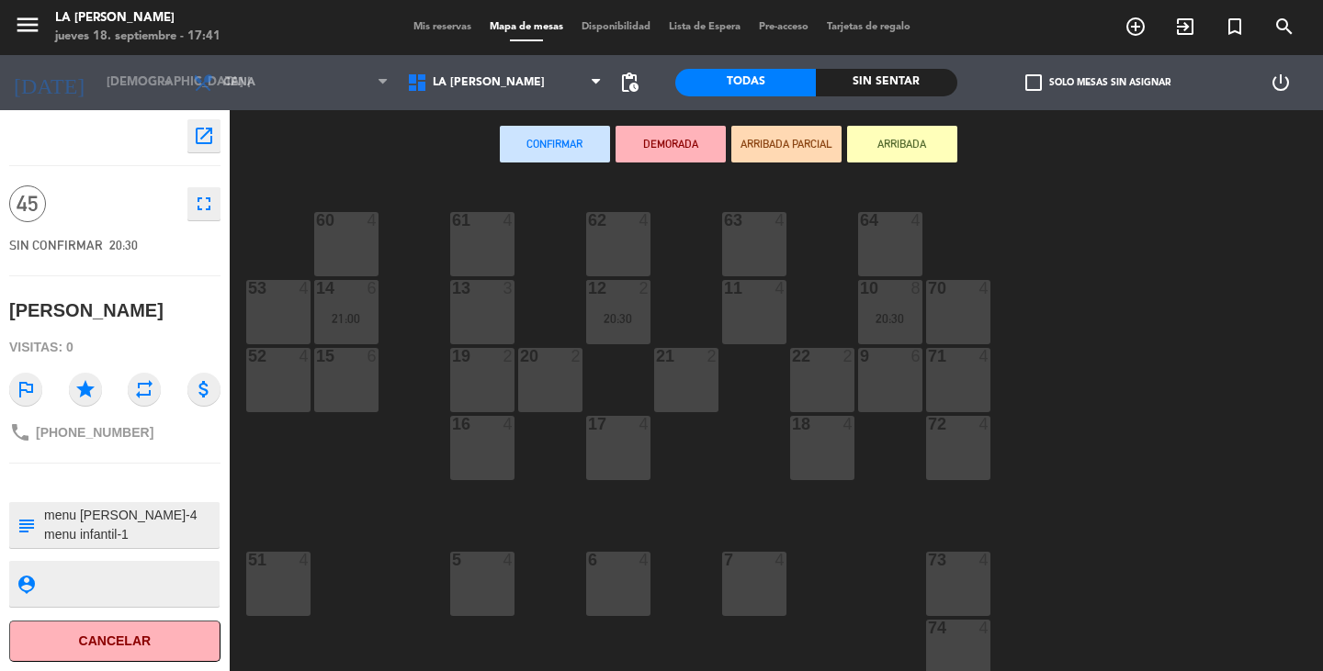
click at [437, 27] on span "Mis reservas" at bounding box center [442, 27] width 76 height 10
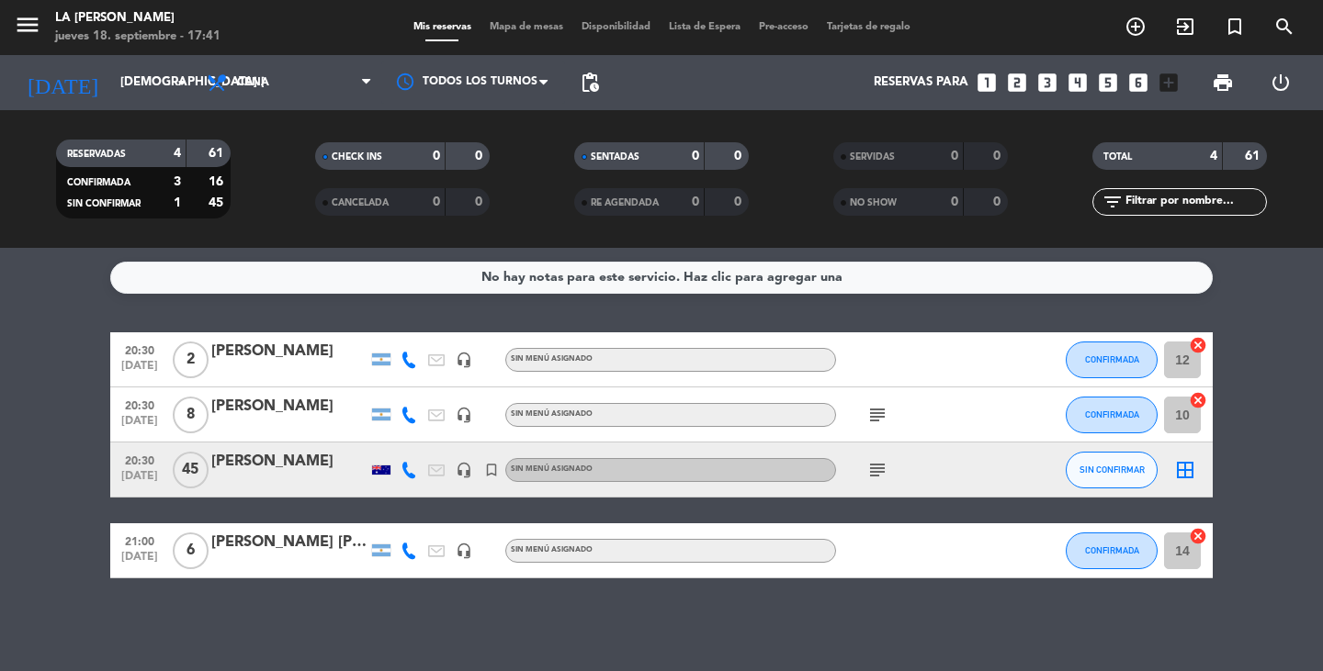
click at [1181, 459] on icon "border_all" at bounding box center [1185, 470] width 22 height 22
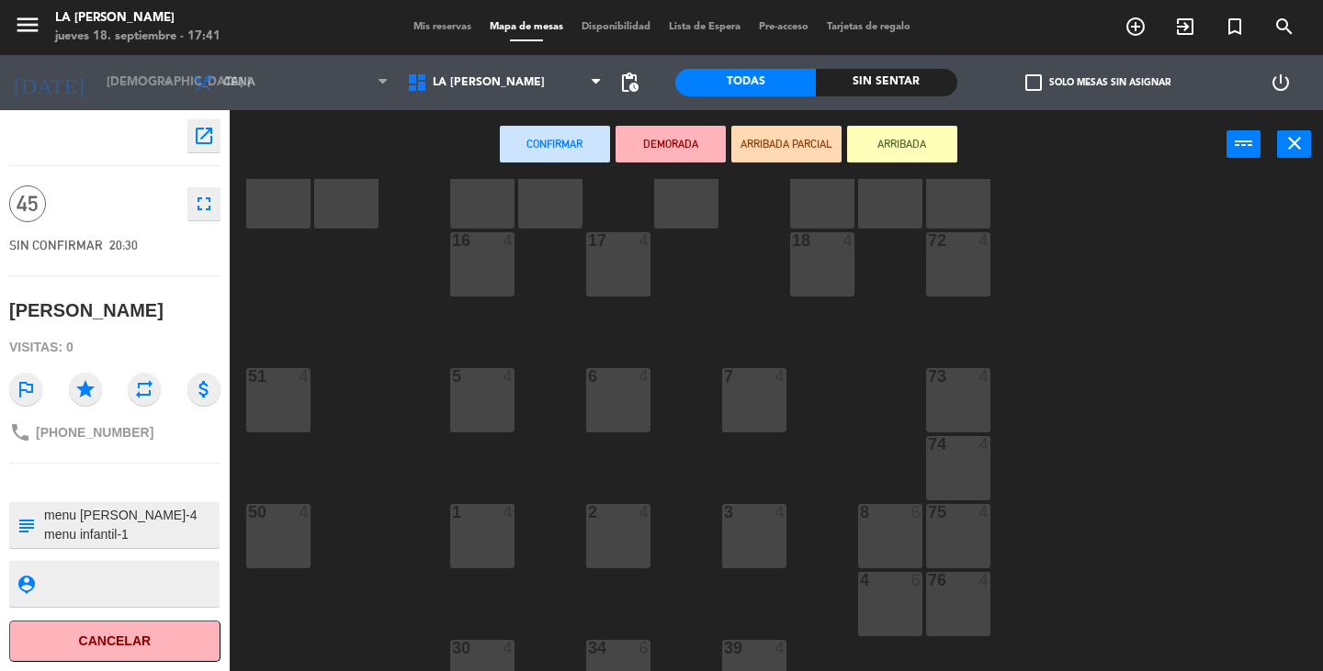
scroll to position [276, 0]
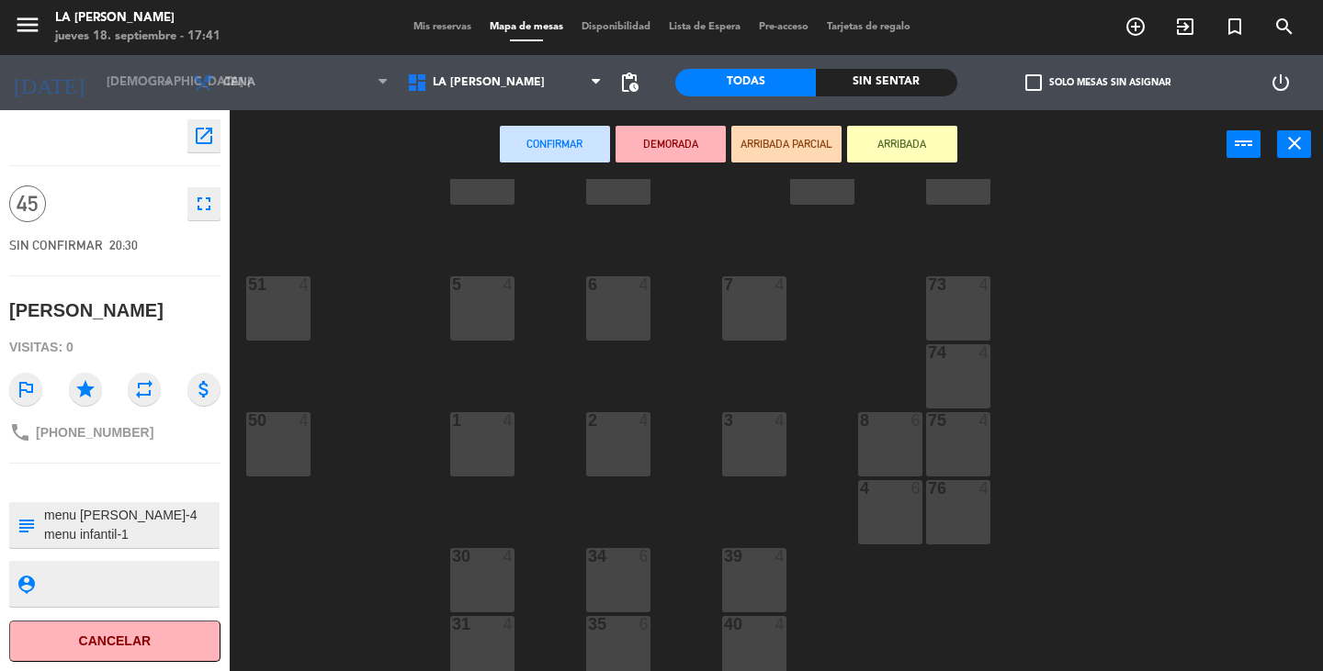
click at [492, 565] on div "30 4" at bounding box center [482, 557] width 64 height 18
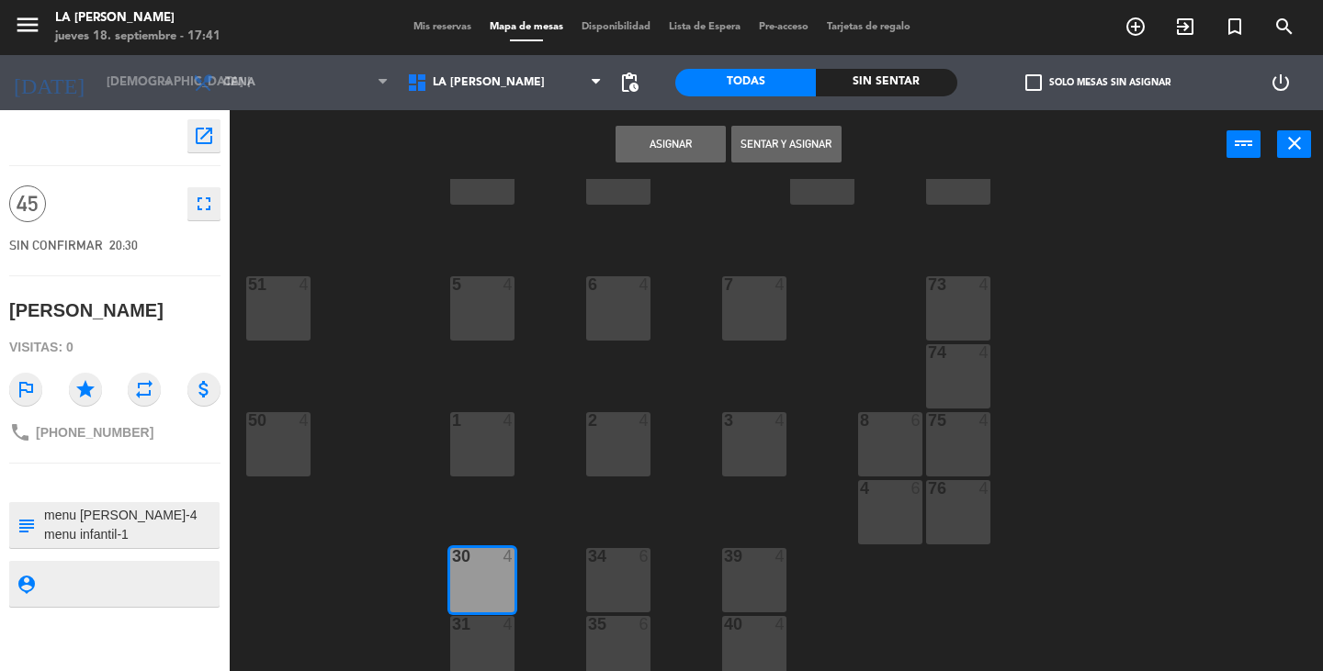
click at [629, 562] on div at bounding box center [618, 556] width 30 height 17
click at [757, 573] on div "39 4" at bounding box center [754, 580] width 64 height 64
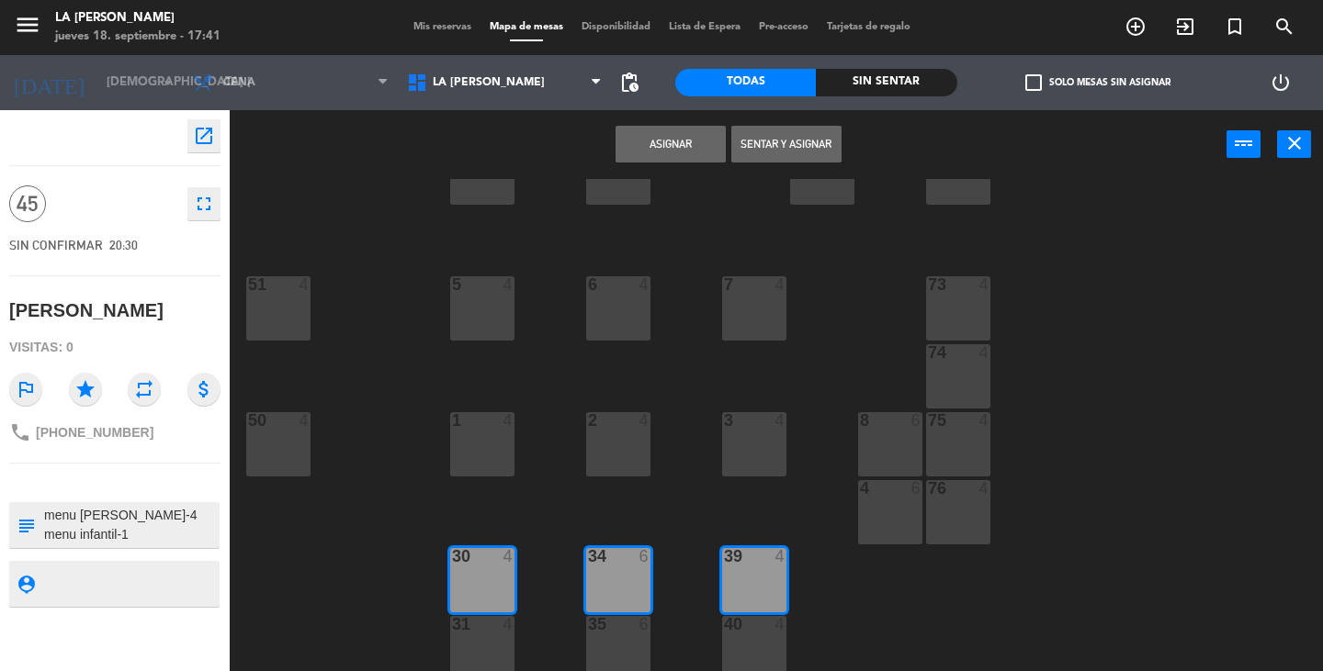
scroll to position [459, 0]
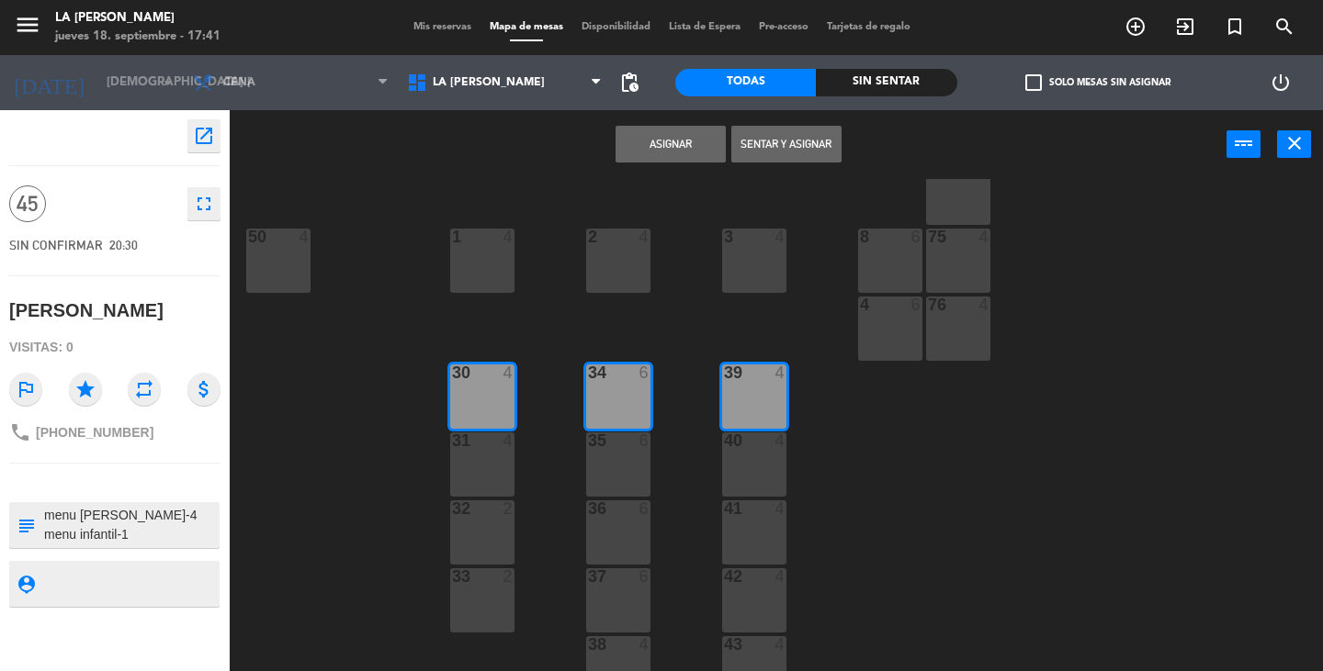
click at [480, 469] on div "31 4" at bounding box center [482, 465] width 64 height 64
click at [646, 468] on div "35 6" at bounding box center [618, 465] width 64 height 64
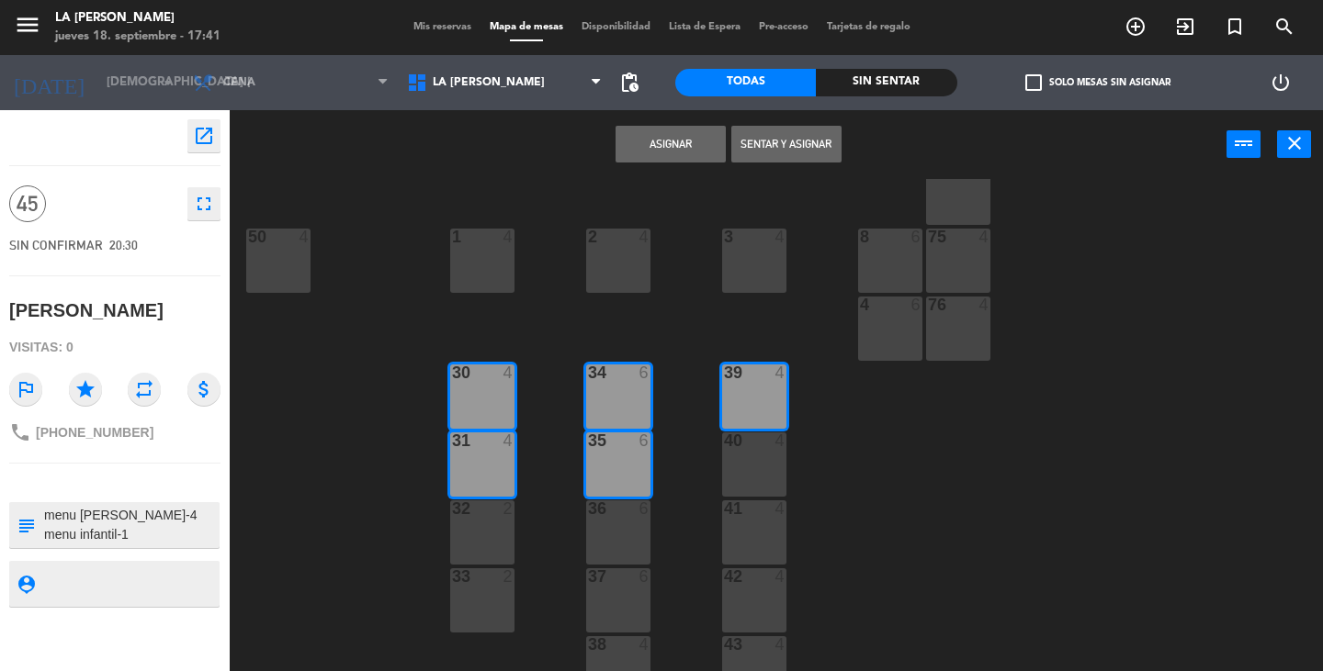
click at [738, 461] on div "40 4" at bounding box center [754, 465] width 64 height 64
drag, startPoint x: 768, startPoint y: 535, endPoint x: 738, endPoint y: 532, distance: 29.5
click at [766, 535] on div "41 4" at bounding box center [754, 533] width 64 height 64
click at [582, 536] on div "60 4 61 4 62 4 63 4 64 4 14 6 21:00 13 3 12 2 20:30 11 4 10 8 20:30 53 4 70 4 1…" at bounding box center [782, 425] width 1080 height 492
click at [609, 535] on div "36 6" at bounding box center [618, 533] width 64 height 64
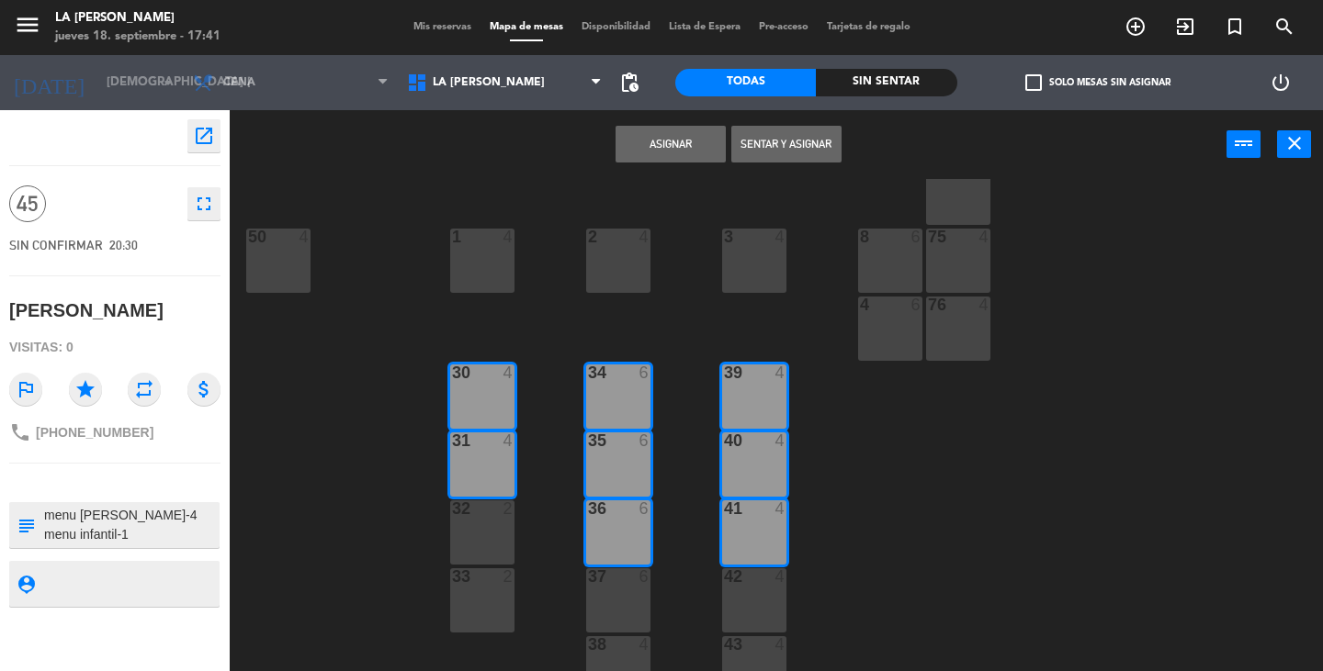
click at [476, 535] on div "32 2" at bounding box center [482, 533] width 64 height 64
click at [654, 153] on button "Asignar" at bounding box center [670, 144] width 110 height 37
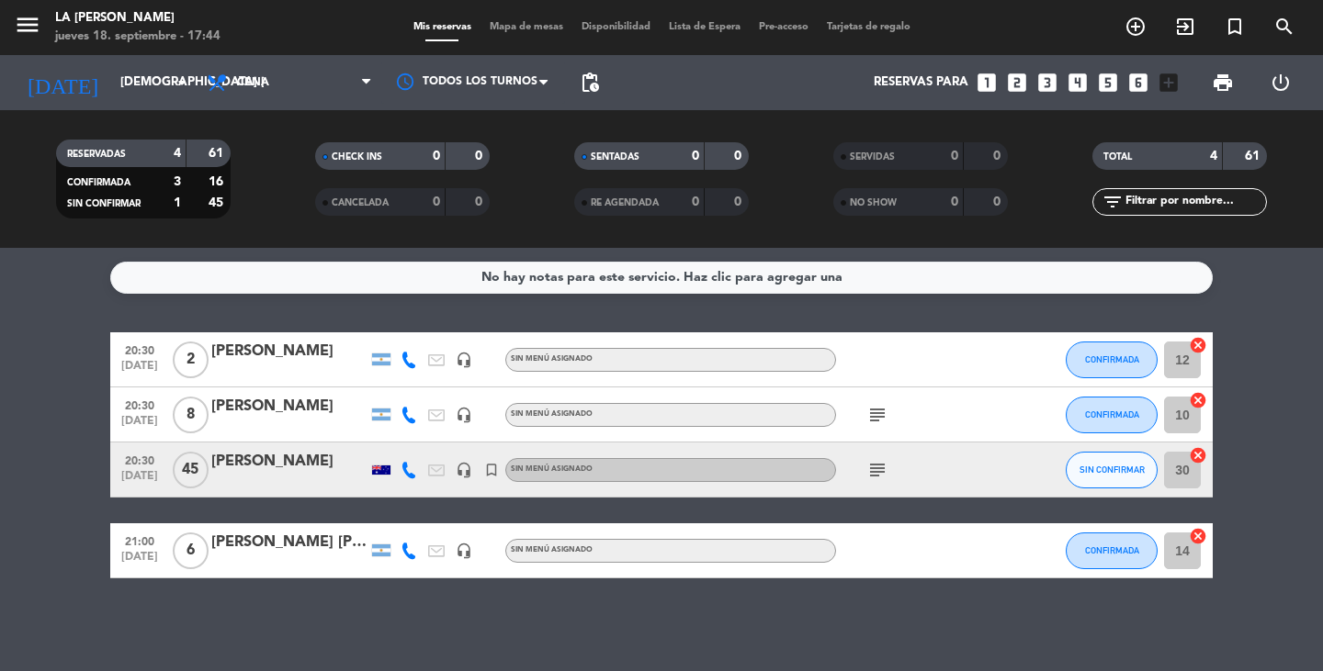
click at [884, 475] on icon "subject" at bounding box center [877, 470] width 22 height 22
